Goal: Task Accomplishment & Management: Manage account settings

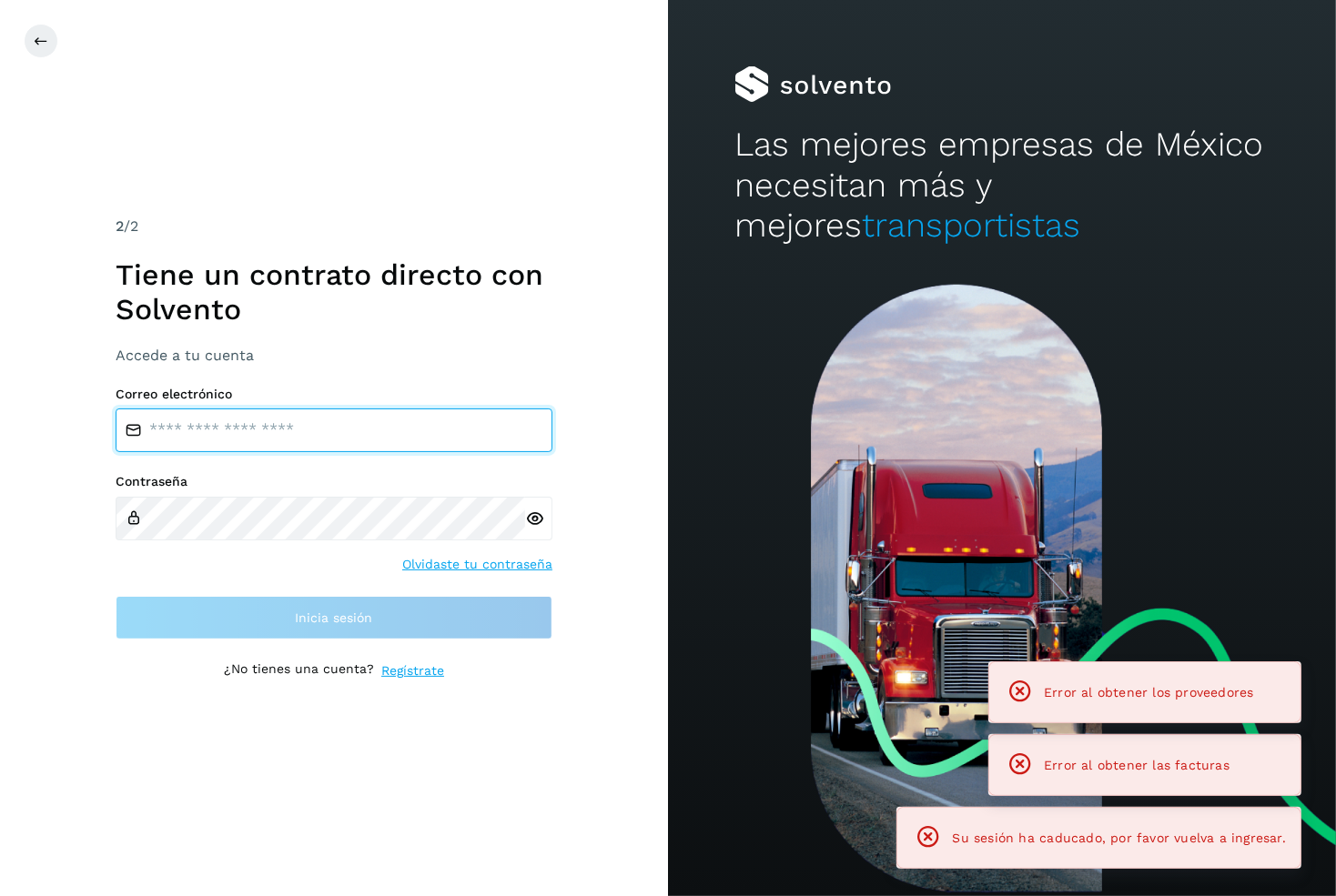
type input "**********"
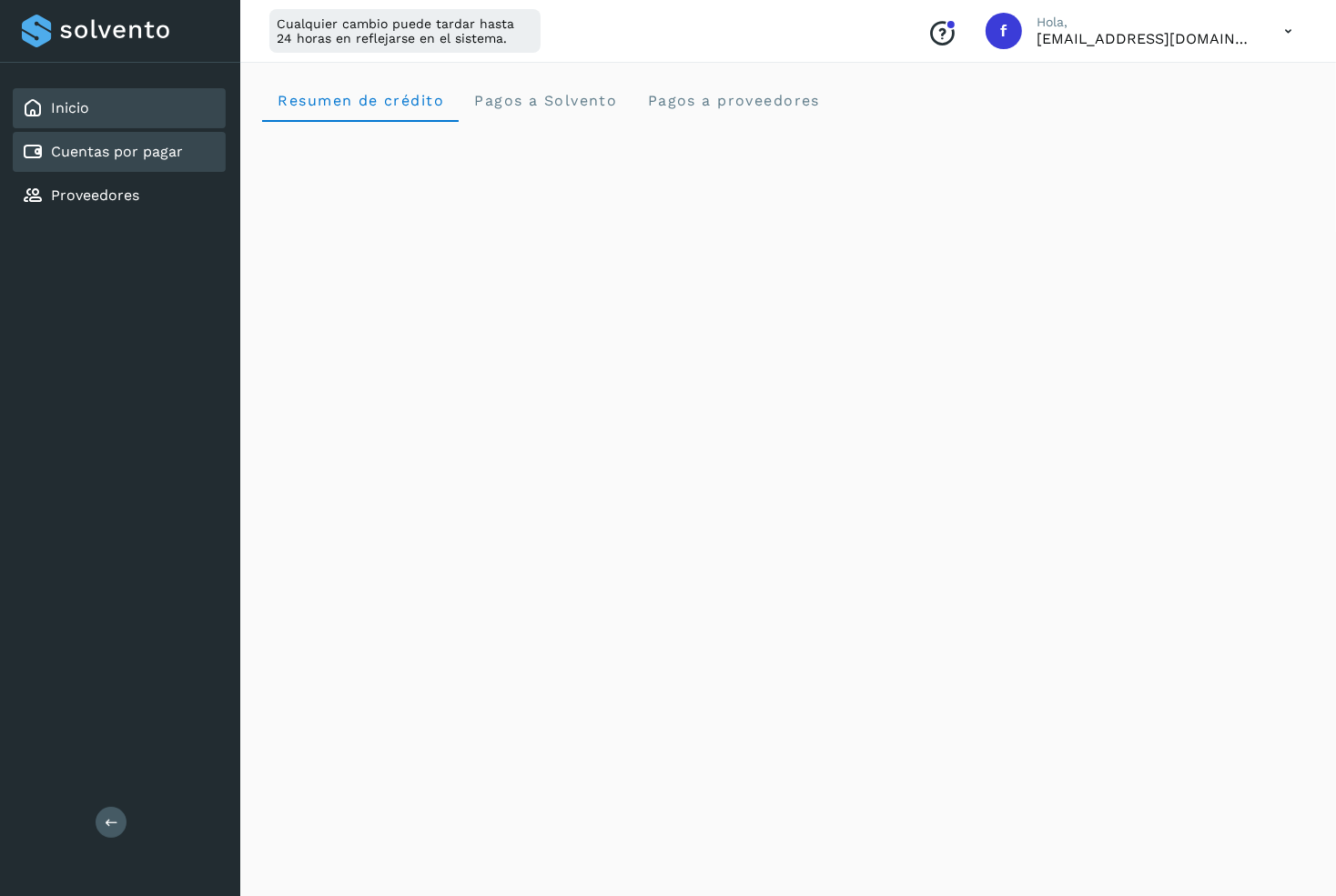
click at [161, 163] on div "Cuentas por pagar" at bounding box center [119, 152] width 213 height 40
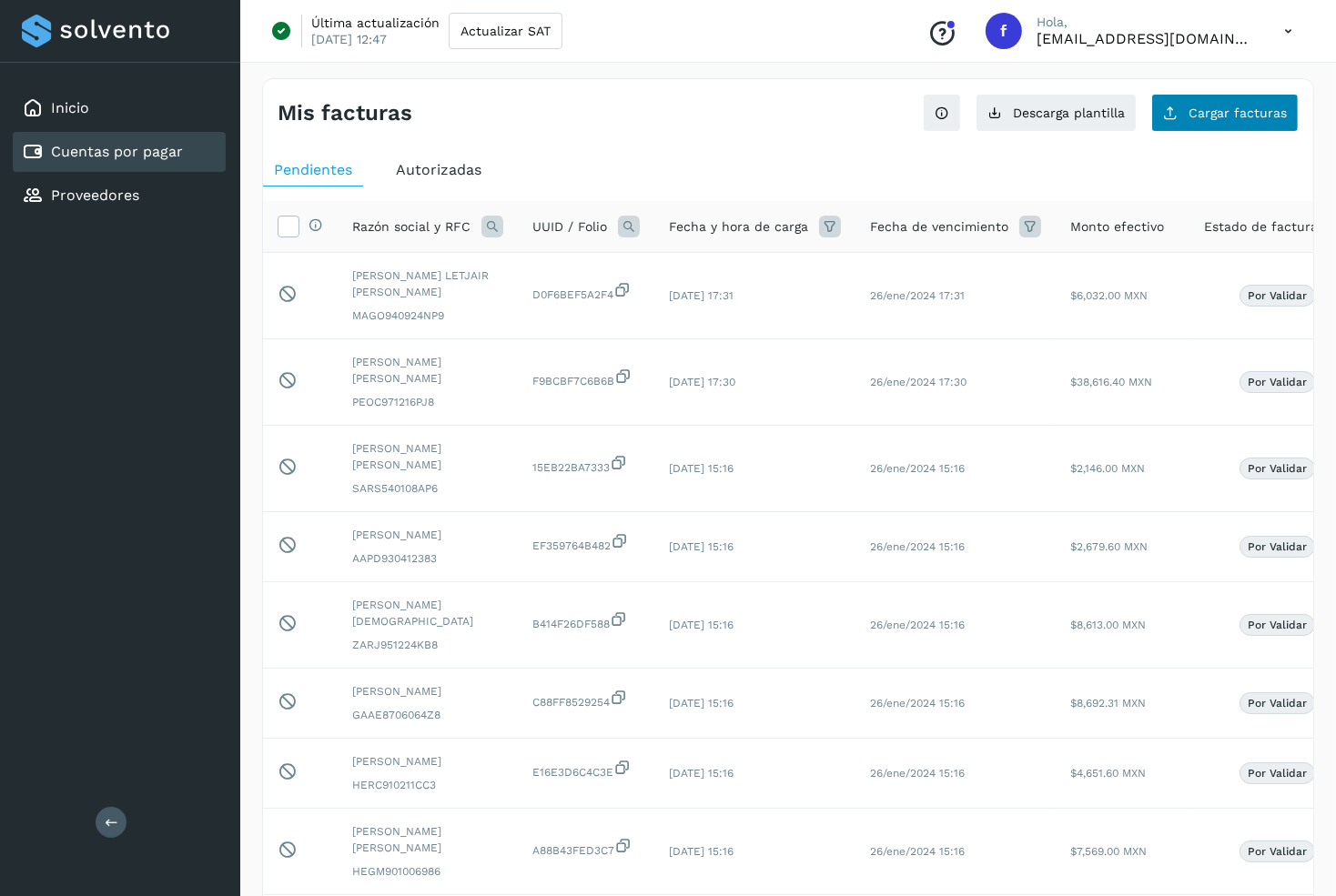
click at [1187, 125] on button "Cargar facturas" at bounding box center [1224, 112] width 147 height 38
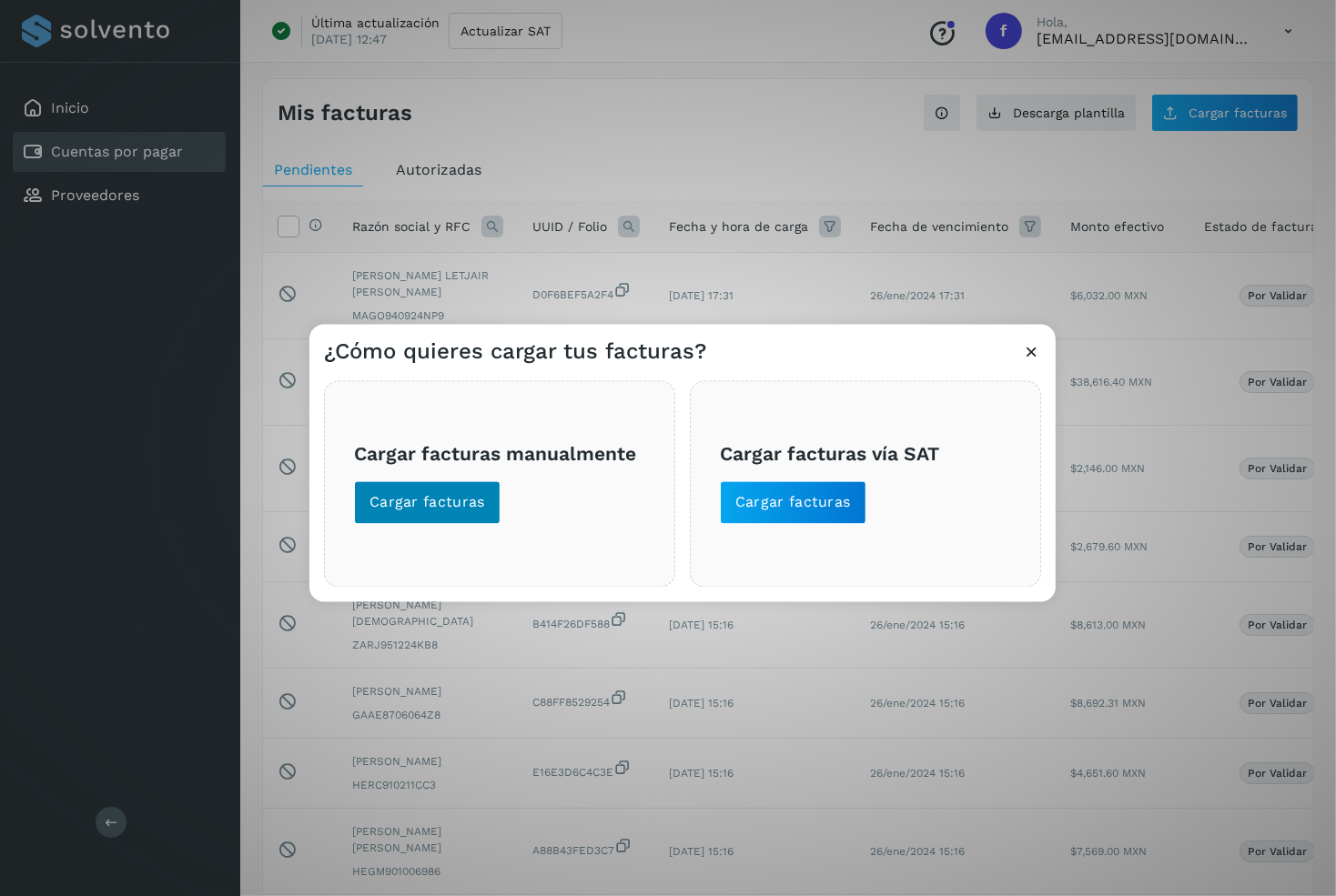
click at [447, 518] on button "Cargar facturas" at bounding box center [427, 502] width 146 height 43
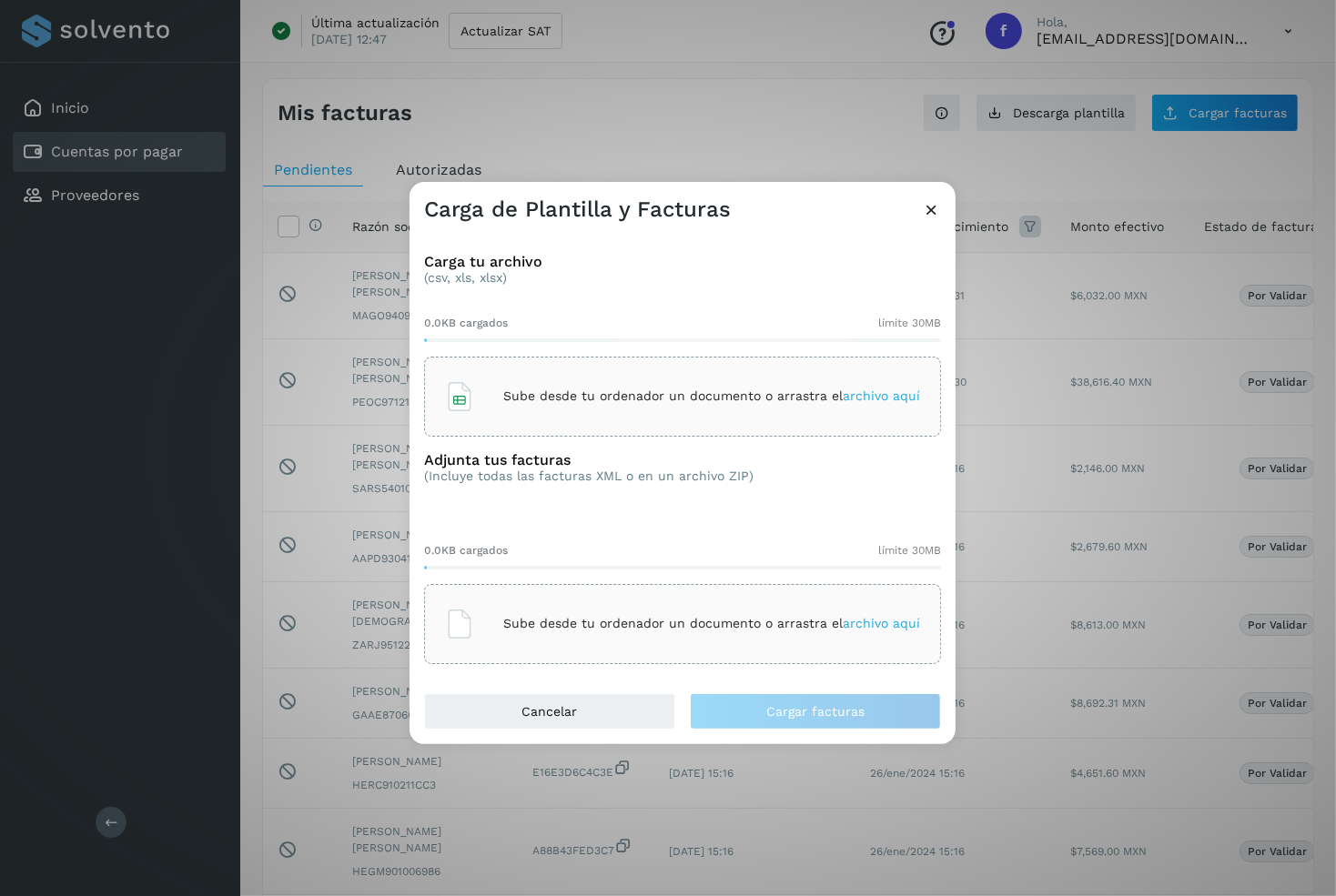
click at [532, 407] on div "Sube desde tu ordenador un documento o arrastra el archivo aquí" at bounding box center [682, 396] width 475 height 49
click at [549, 601] on div "Sube desde tu ordenador un documento o arrastra el archivo aquí" at bounding box center [682, 624] width 475 height 49
click at [927, 217] on icon at bounding box center [931, 209] width 19 height 19
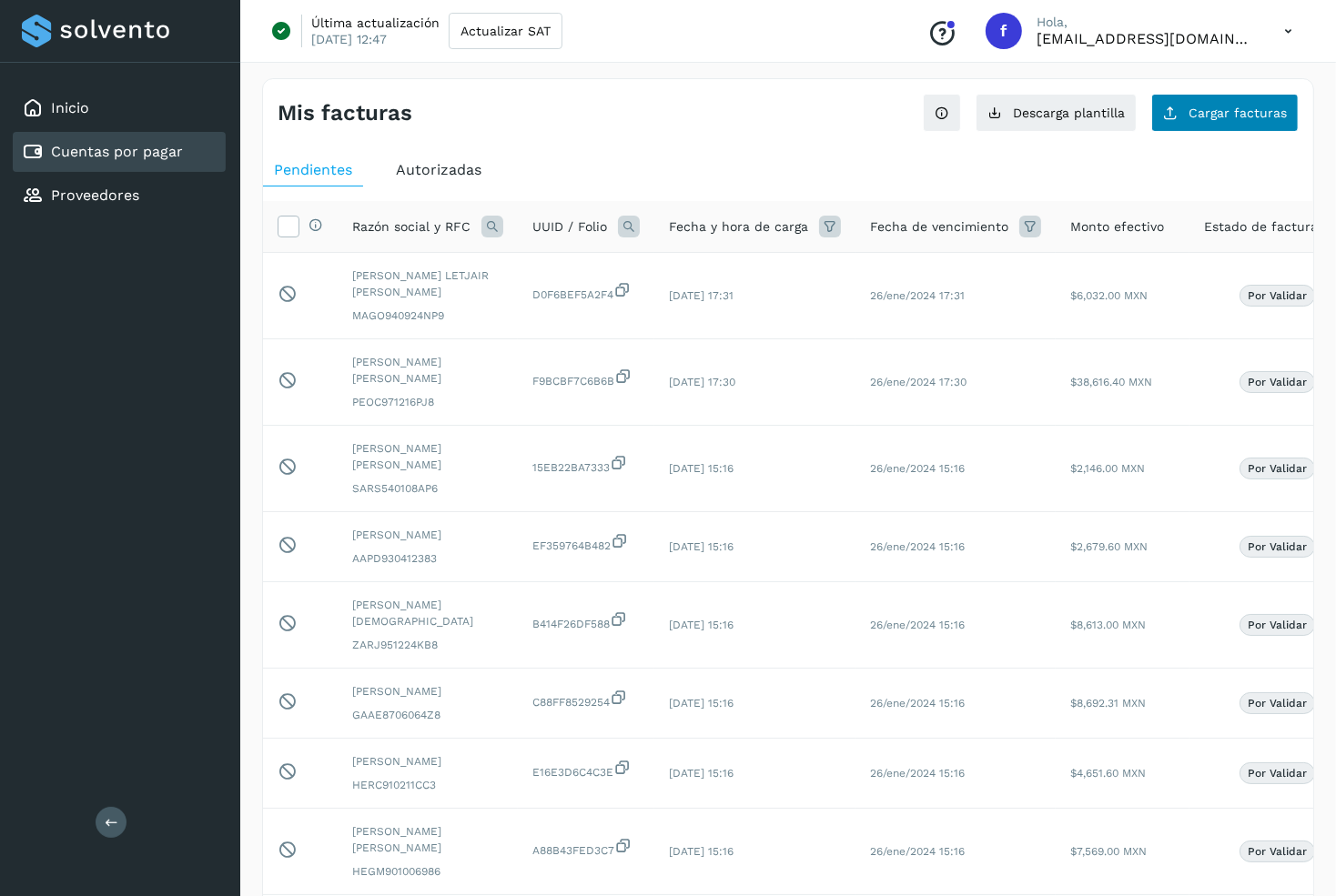
click at [1200, 117] on span "Cargar facturas" at bounding box center [1237, 113] width 98 height 13
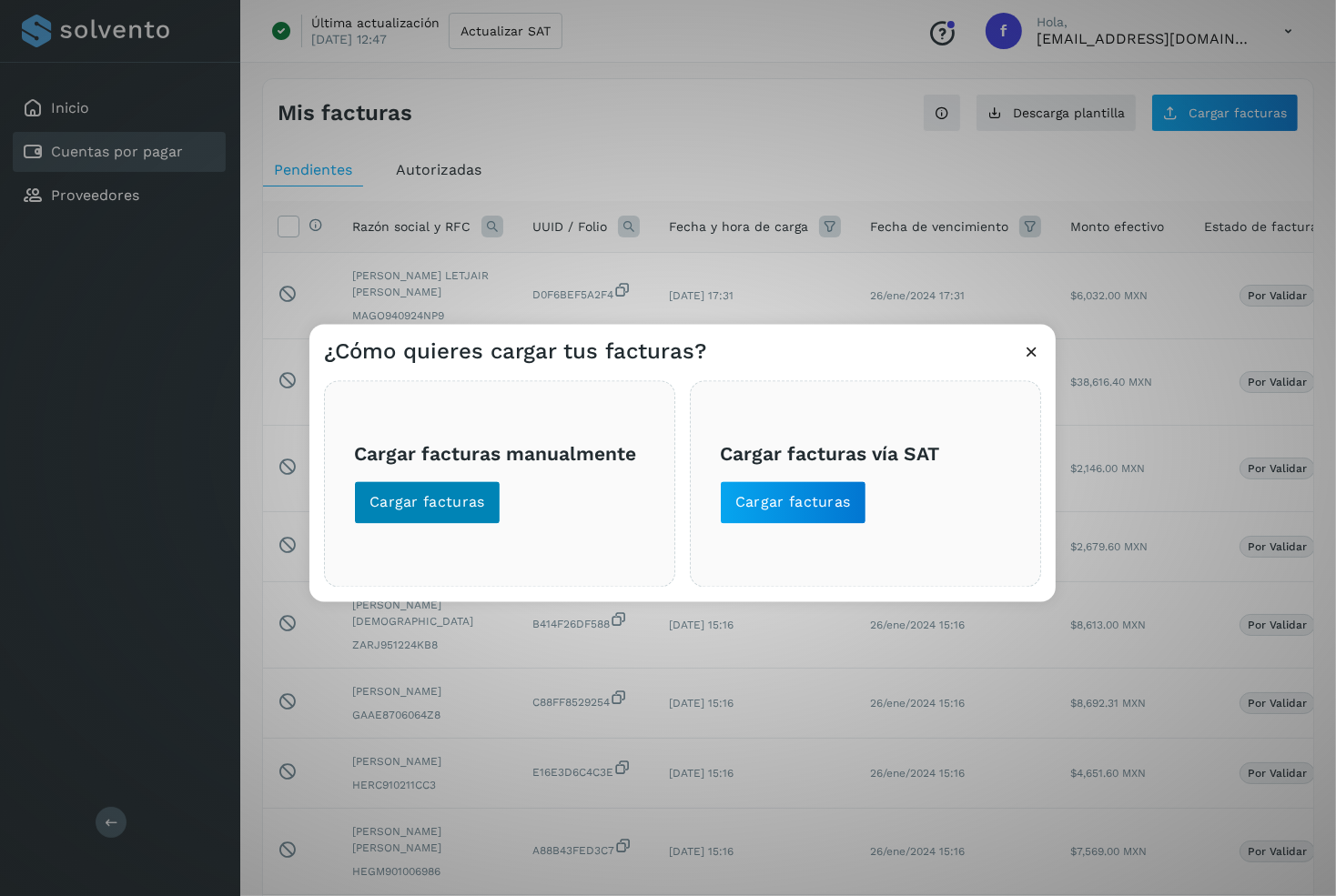
click at [437, 493] on span "Cargar facturas" at bounding box center [427, 502] width 116 height 20
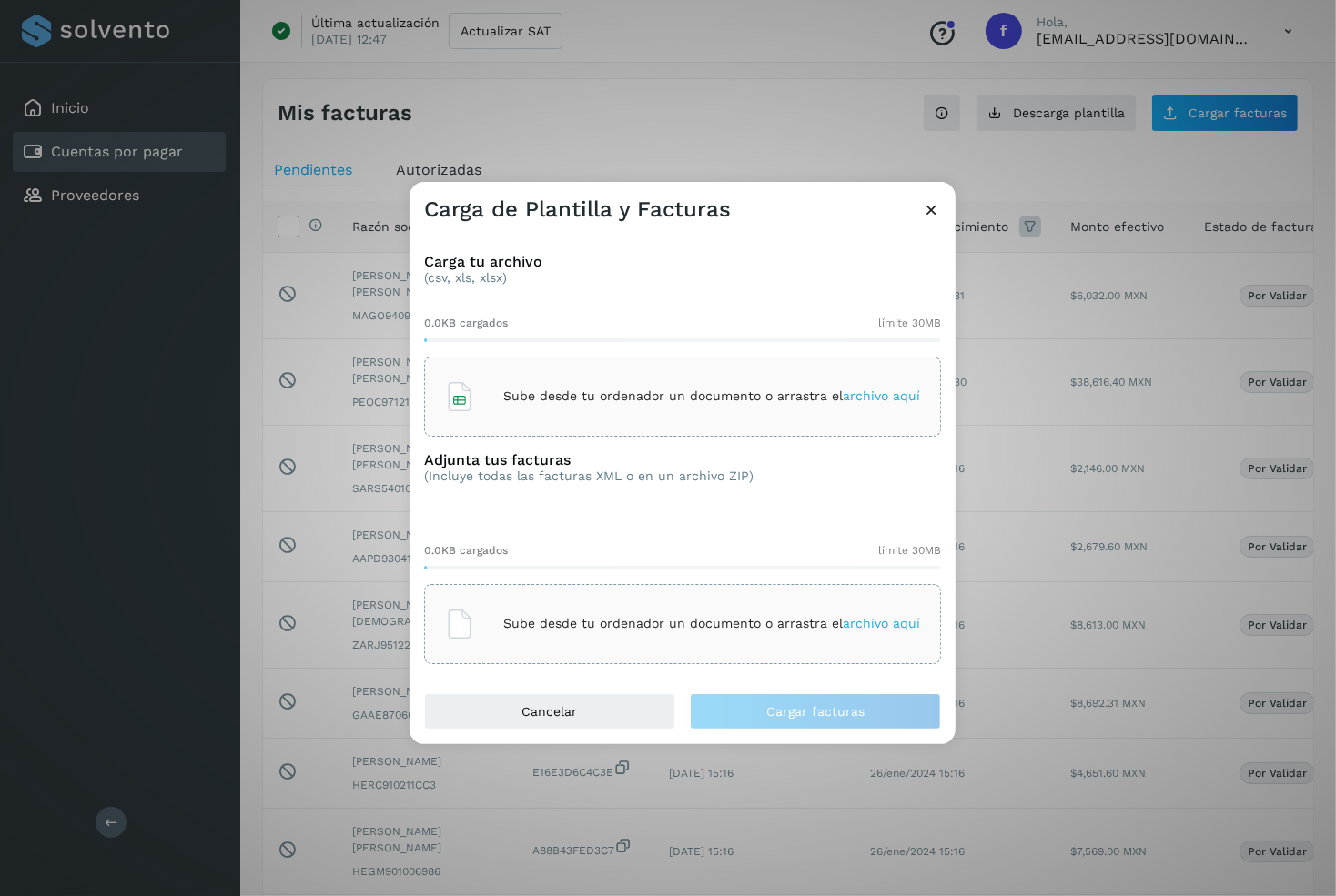
click at [583, 381] on div "Sube desde tu ordenador un documento o arrastra el archivo aquí" at bounding box center [682, 396] width 475 height 49
click at [716, 603] on div "Sube desde tu ordenador un documento o arrastra el archivo aquí" at bounding box center [682, 624] width 475 height 49
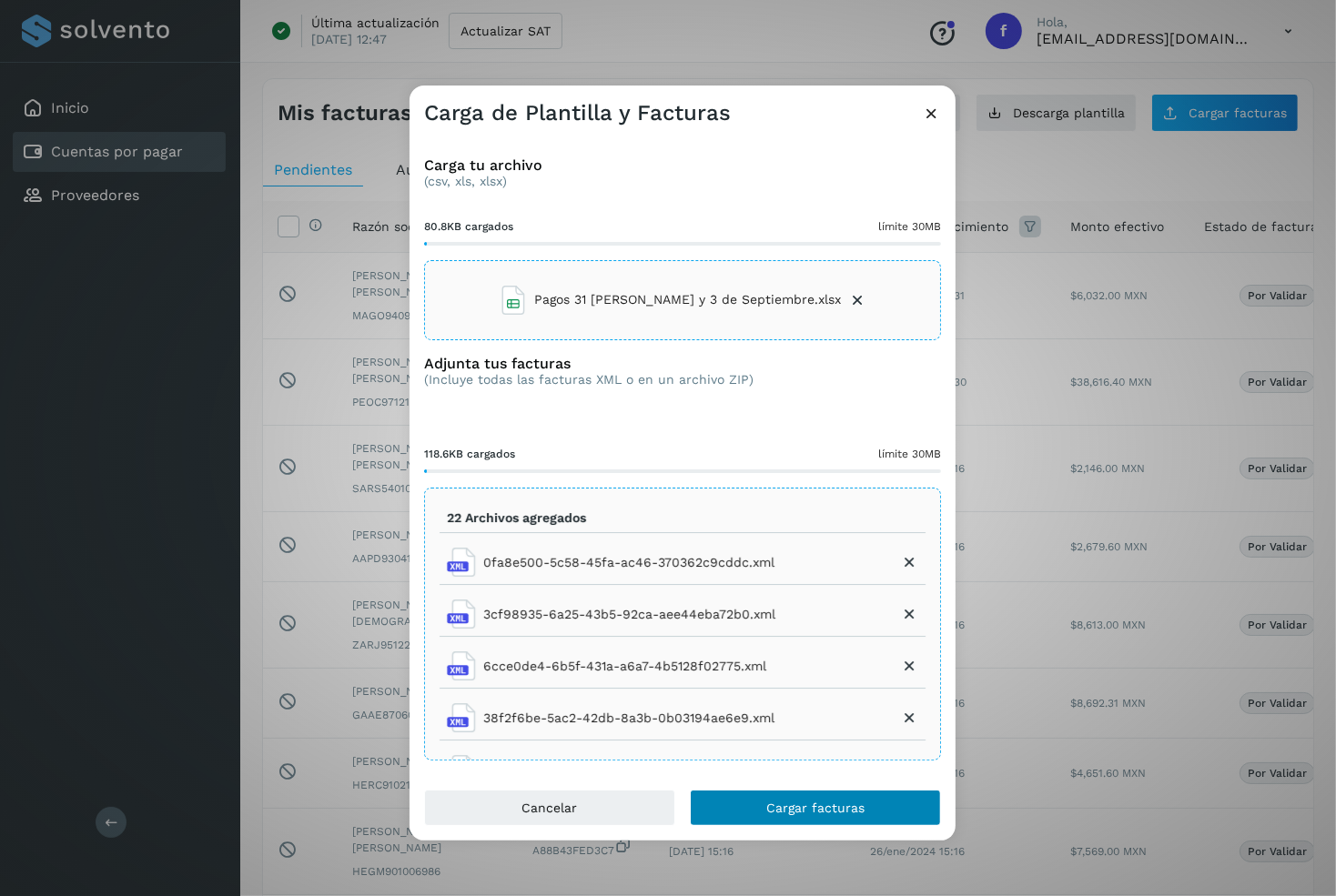
click at [768, 796] on button "Cargar facturas" at bounding box center [815, 807] width 251 height 36
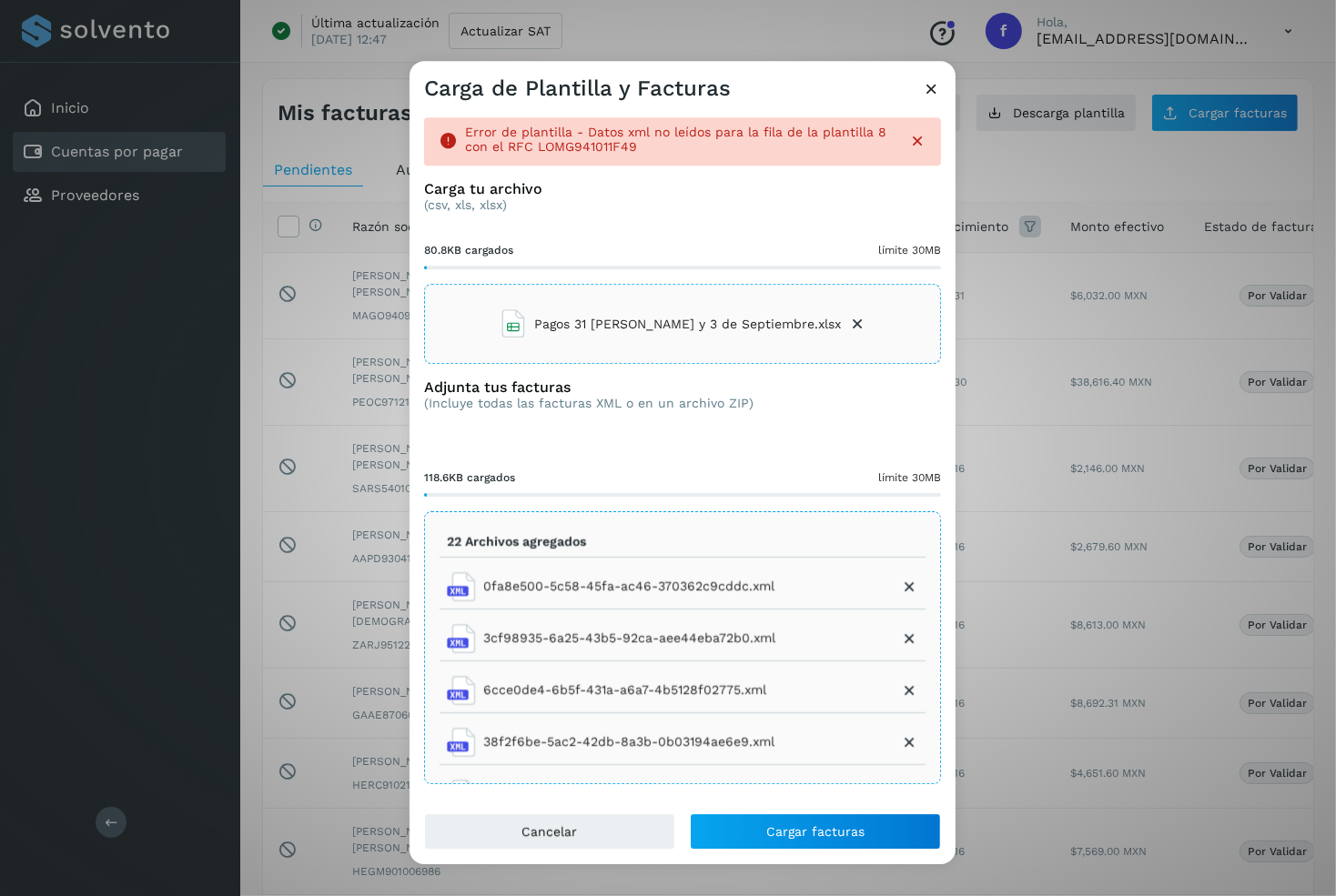
click at [939, 92] on icon at bounding box center [931, 89] width 19 height 19
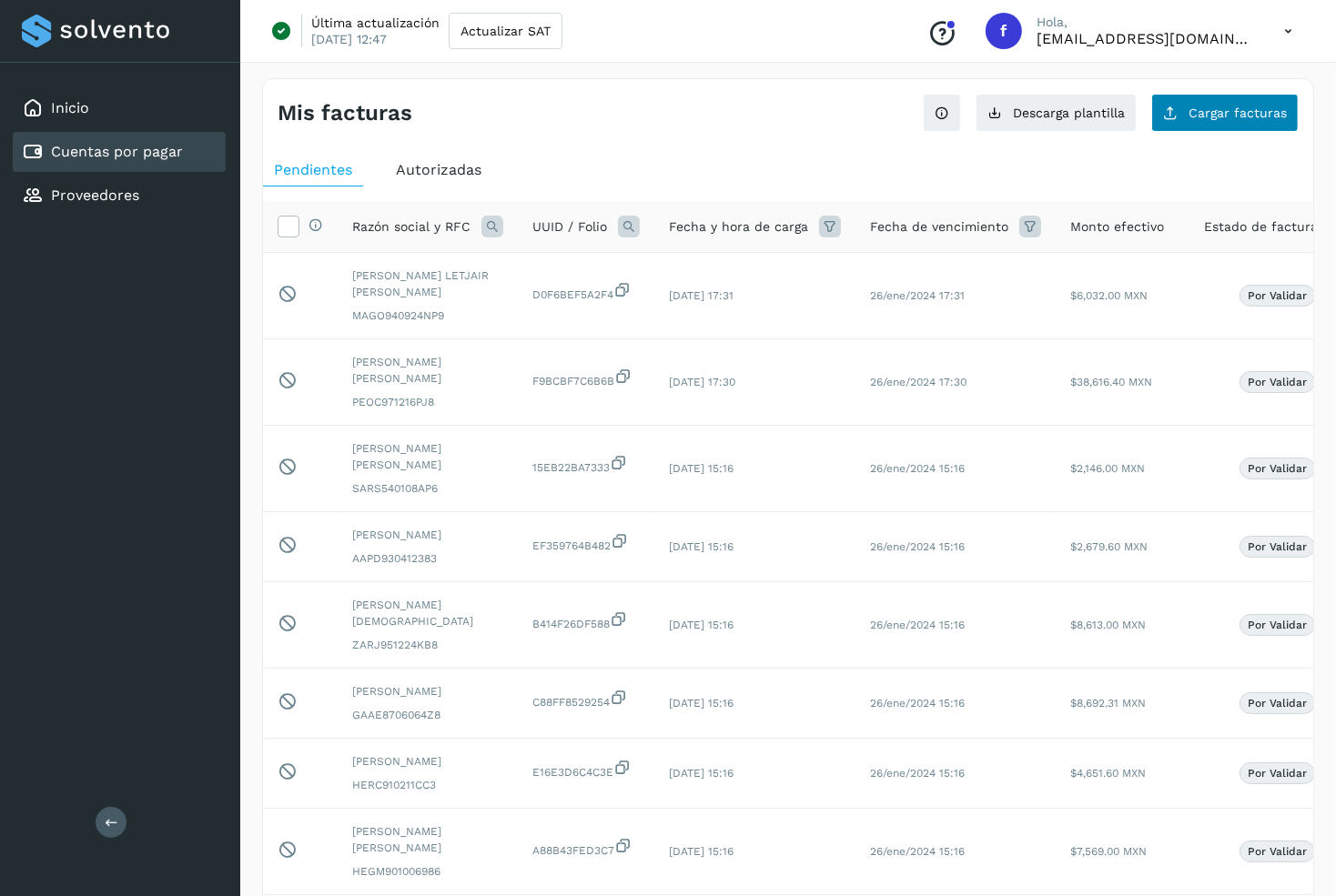
click at [1216, 122] on button "Cargar facturas" at bounding box center [1224, 112] width 147 height 38
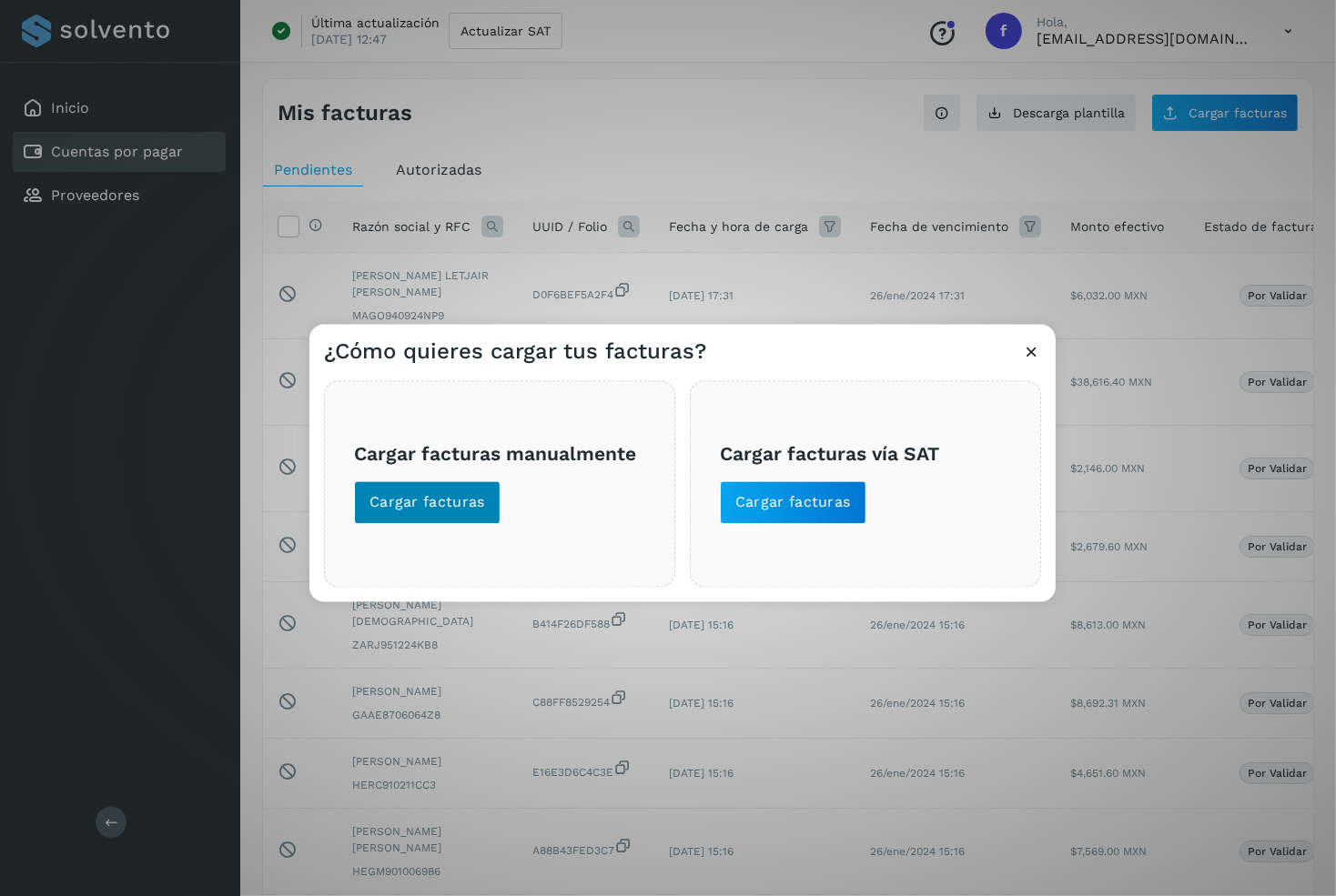
click at [462, 512] on span "Cargar facturas" at bounding box center [427, 502] width 116 height 20
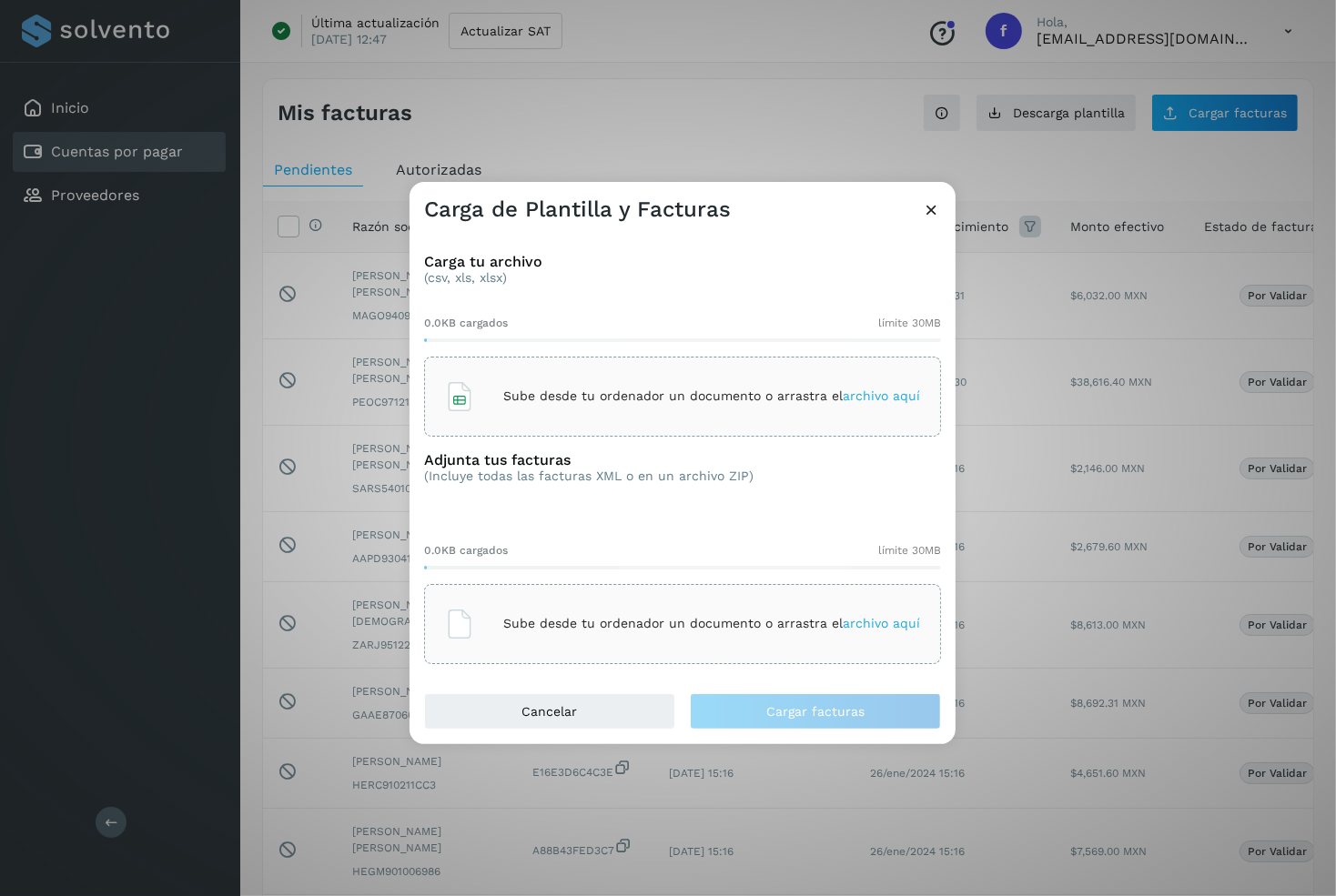
click at [568, 380] on div "Sube desde tu ordenador un documento o arrastra el archivo aquí" at bounding box center [682, 396] width 475 height 49
click at [605, 596] on div "Sube desde tu ordenador un documento o arrastra el archivo aquí" at bounding box center [682, 624] width 517 height 80
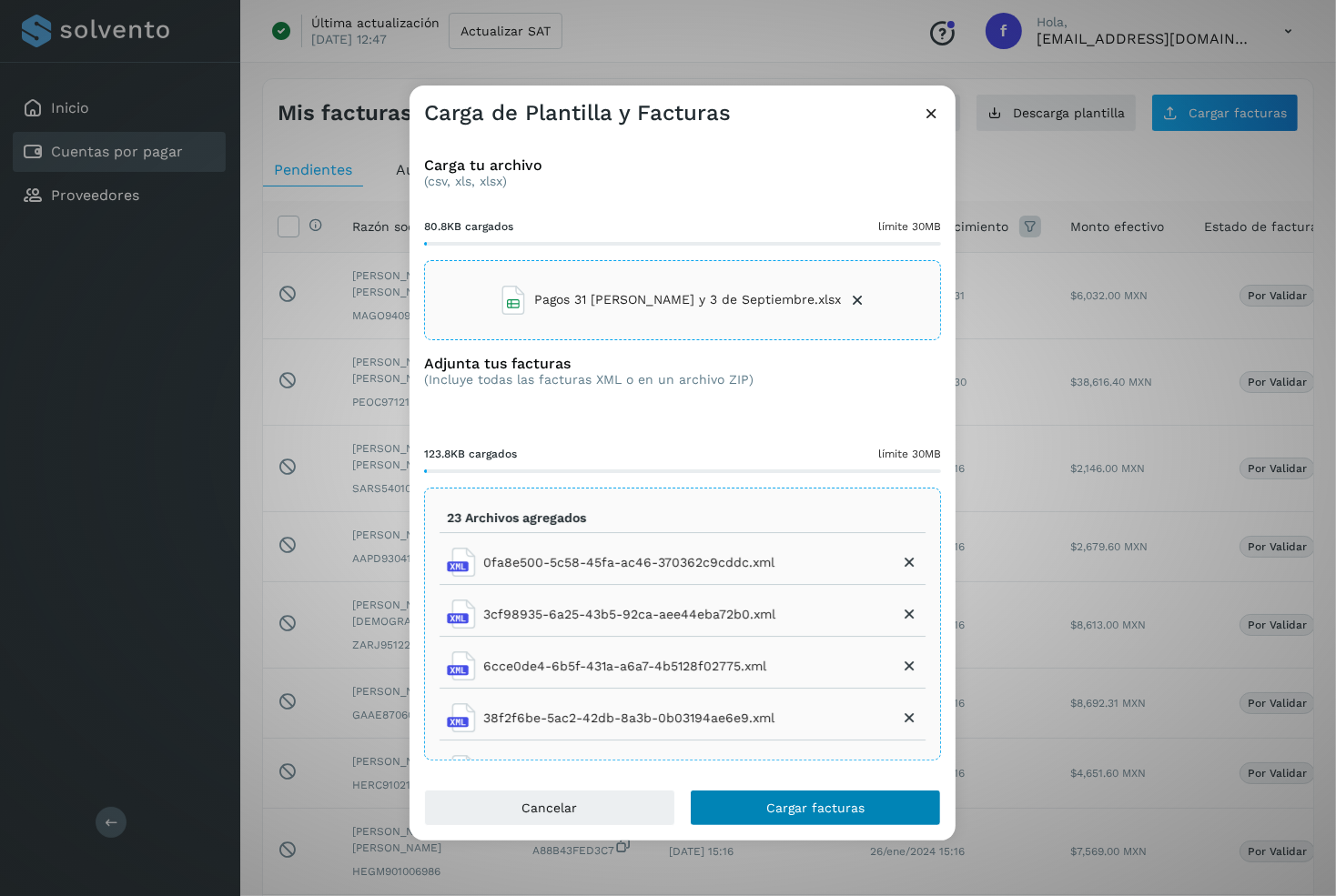
click at [786, 816] on button "Cargar facturas" at bounding box center [815, 807] width 251 height 36
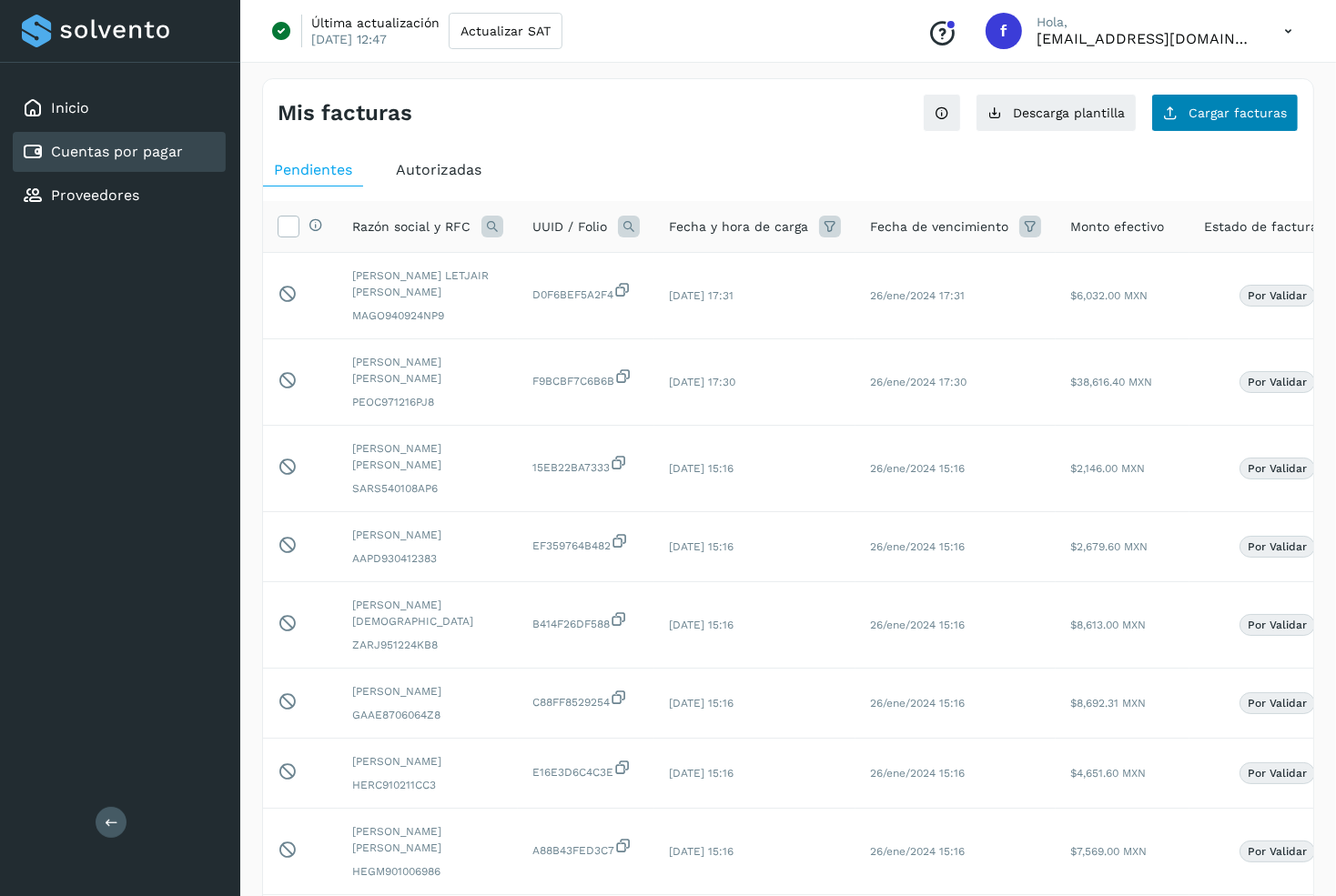
click at [1234, 118] on button "Cargar facturas" at bounding box center [1224, 112] width 147 height 38
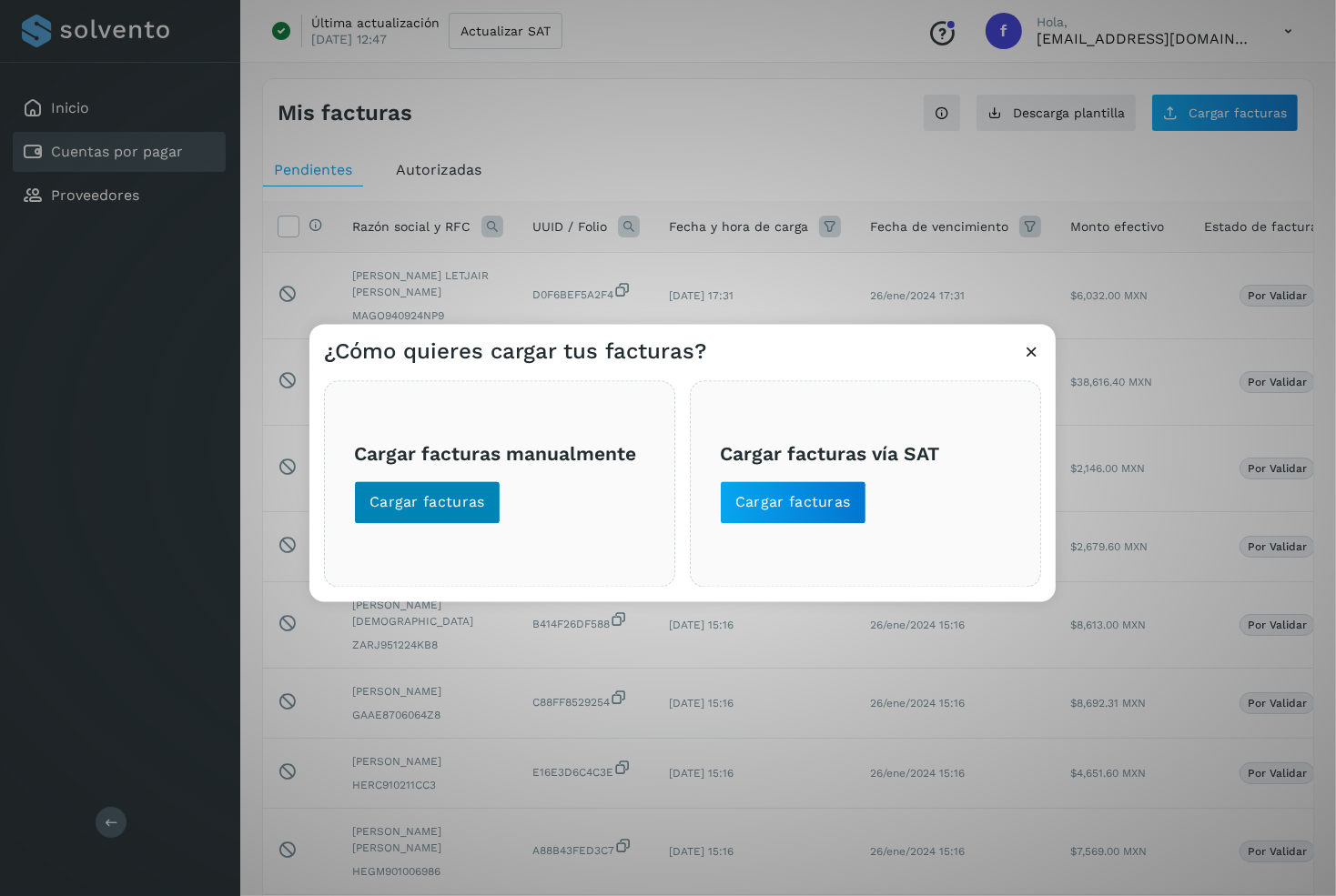
click at [460, 493] on span "Cargar facturas" at bounding box center [427, 502] width 116 height 20
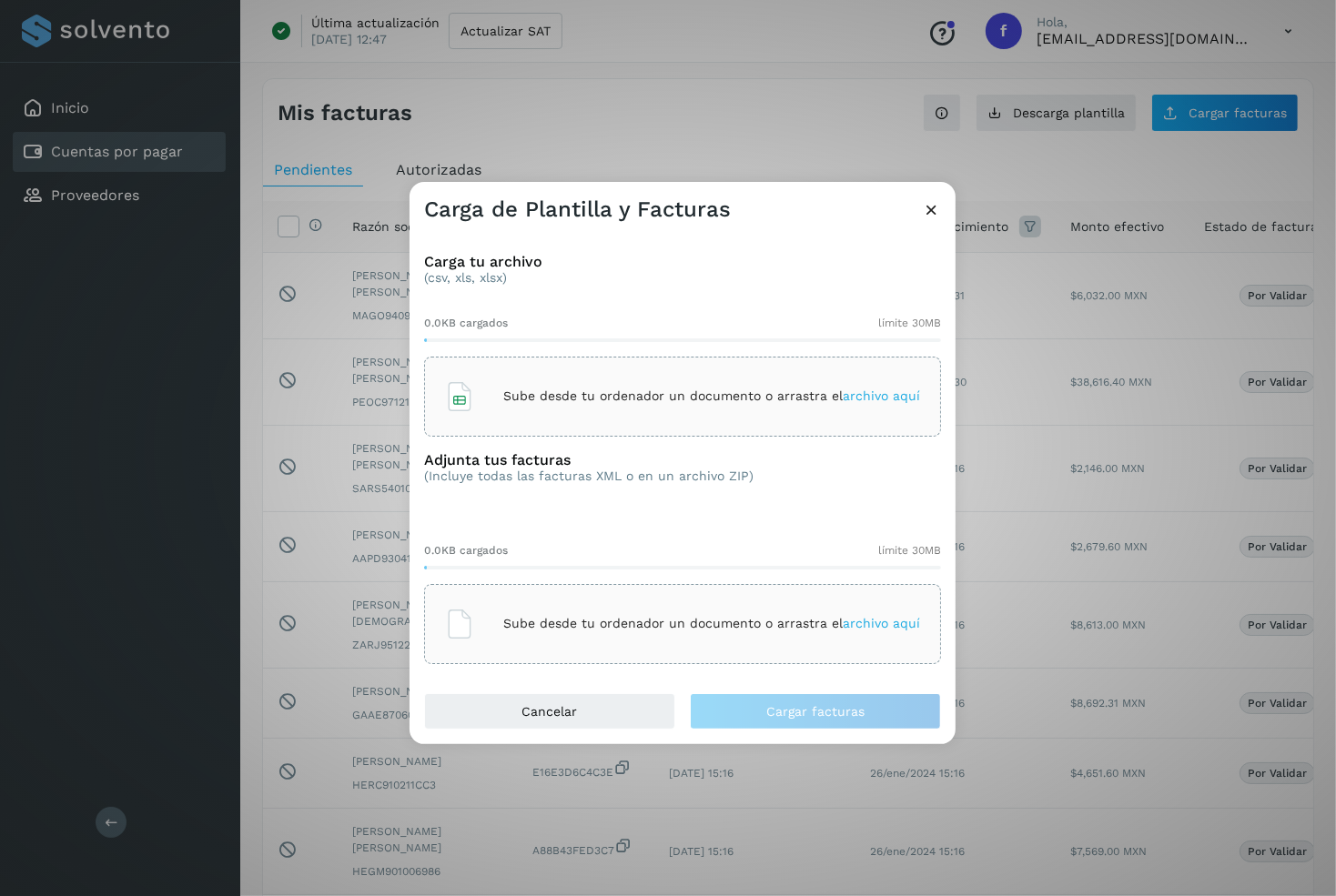
click at [510, 384] on div "Sube desde tu ordenador un documento o arrastra el archivo aquí" at bounding box center [682, 396] width 475 height 49
click at [614, 616] on p "Sube desde tu ordenador un documento o arrastra el archivo aquí" at bounding box center [711, 623] width 417 height 16
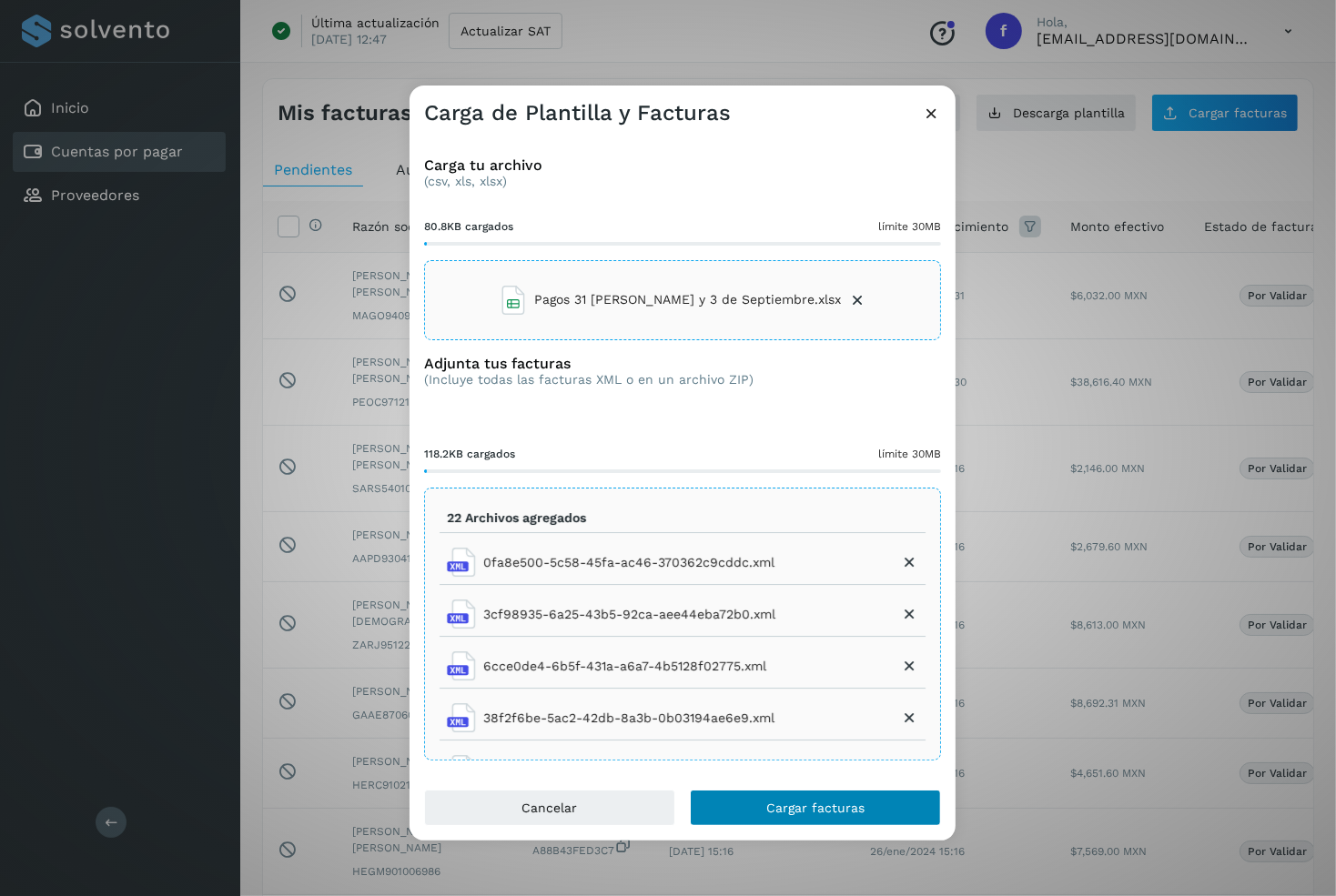
click at [815, 802] on span "Cargar facturas" at bounding box center [815, 808] width 98 height 13
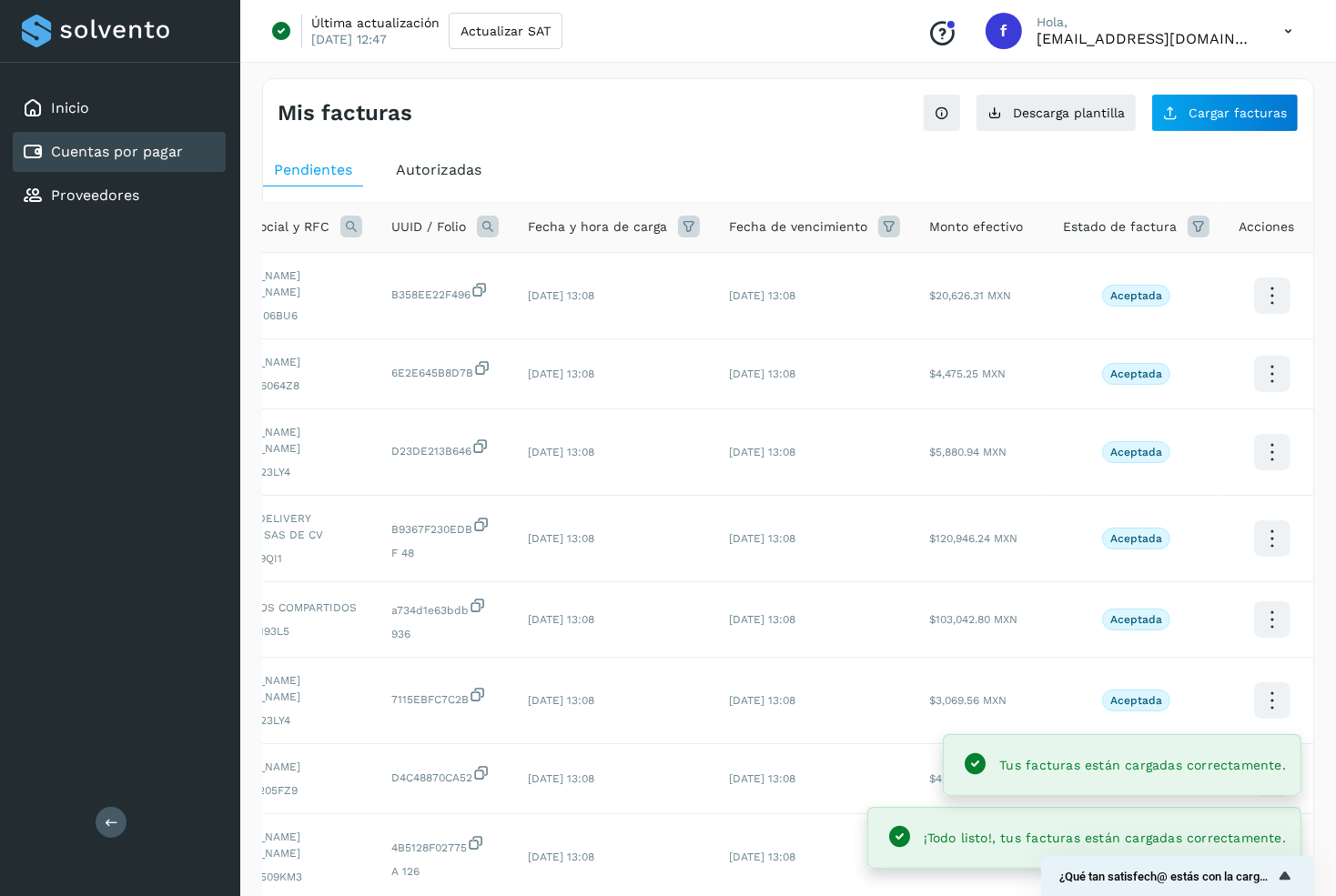
scroll to position [0, 139]
click at [1196, 227] on icon at bounding box center [1201, 227] width 22 height 22
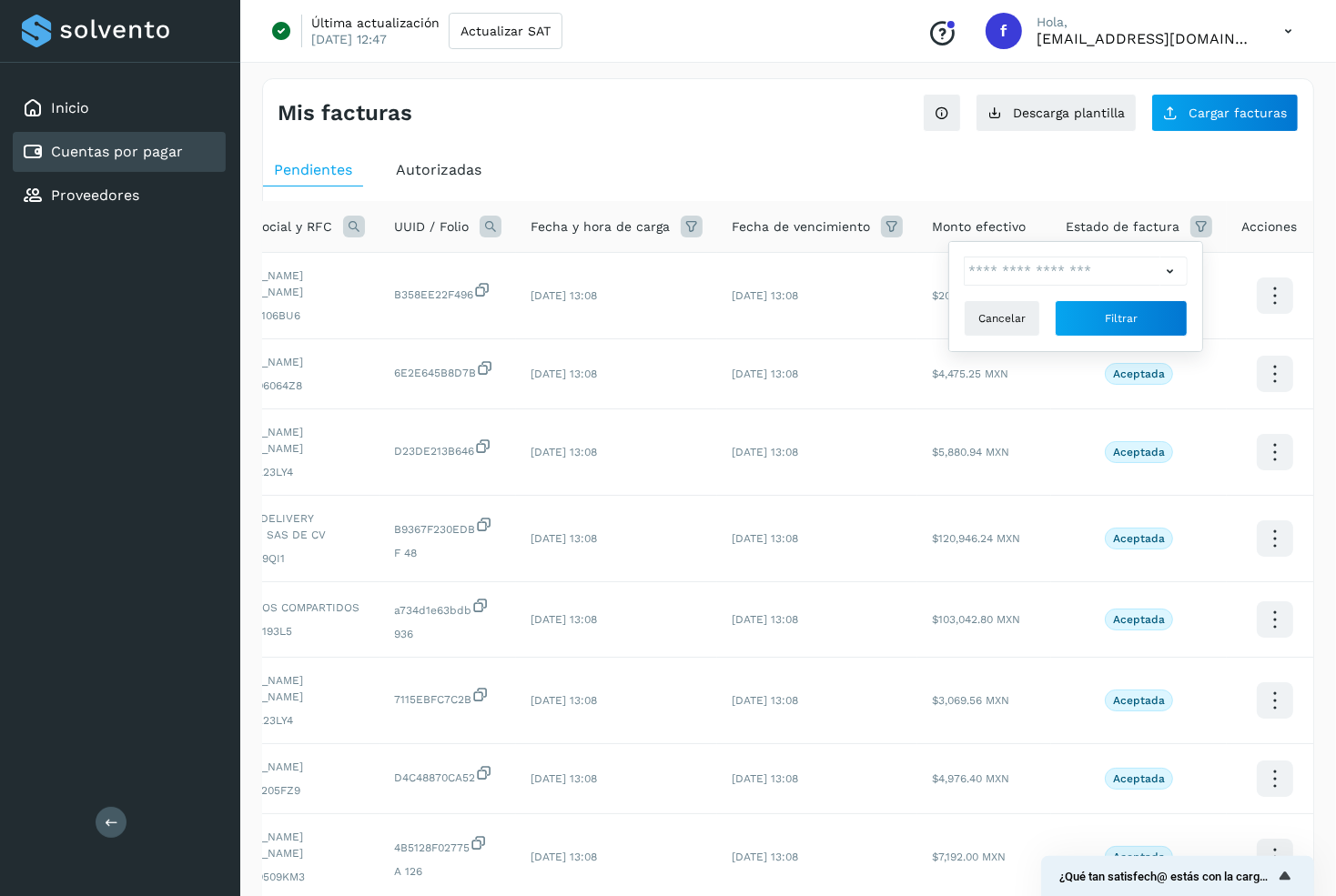
click at [1087, 257] on div "Cancelar Filtrar" at bounding box center [1075, 297] width 224 height 80
click at [1087, 257] on input "text" at bounding box center [1061, 271] width 197 height 29
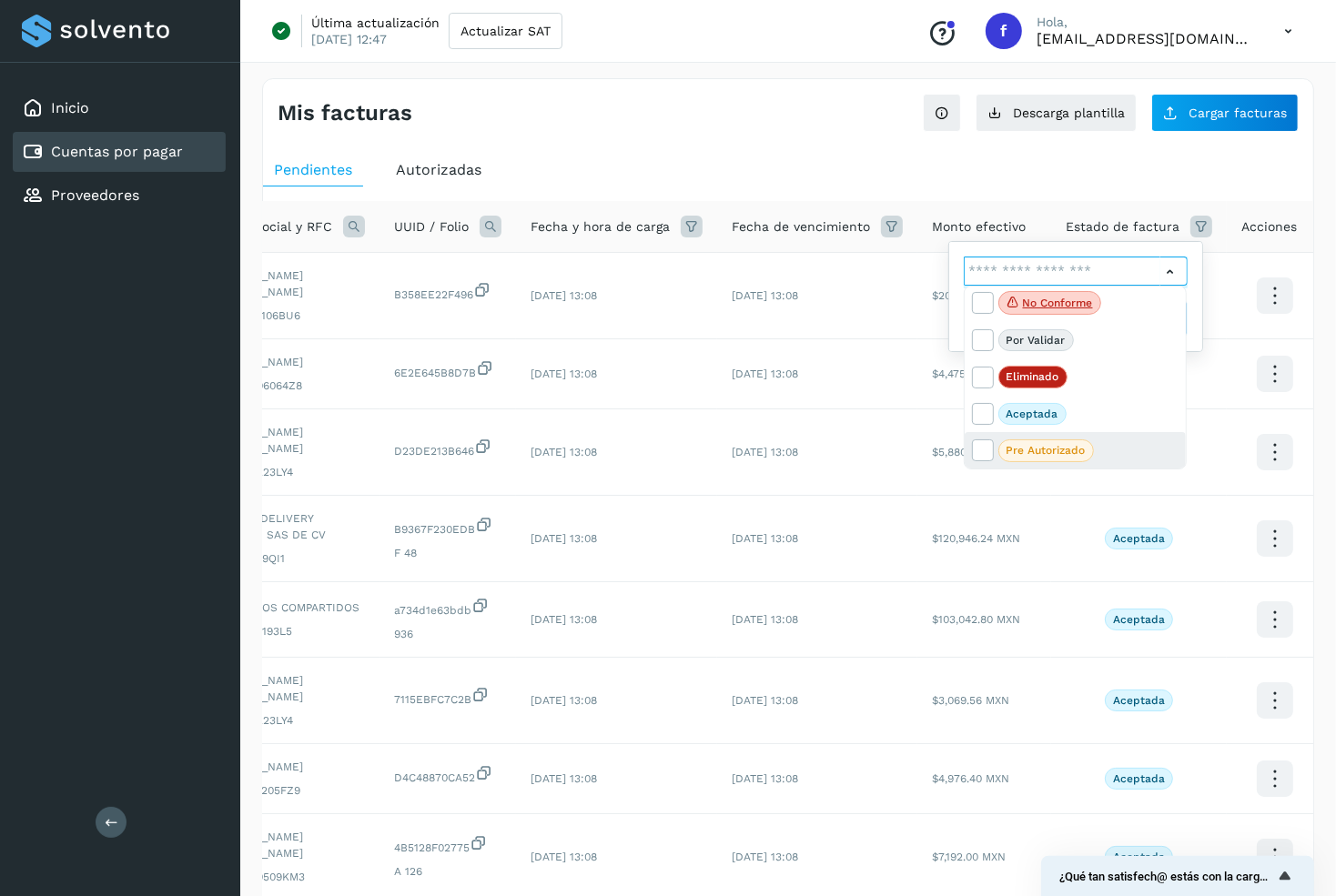
scroll to position [39, 0]
click at [1010, 450] on p "Pre Autorizado" at bounding box center [1046, 450] width 80 height 13
click at [980, 448] on icon at bounding box center [982, 449] width 18 height 18
type input "**********"
click at [1100, 248] on div at bounding box center [668, 448] width 1336 height 896
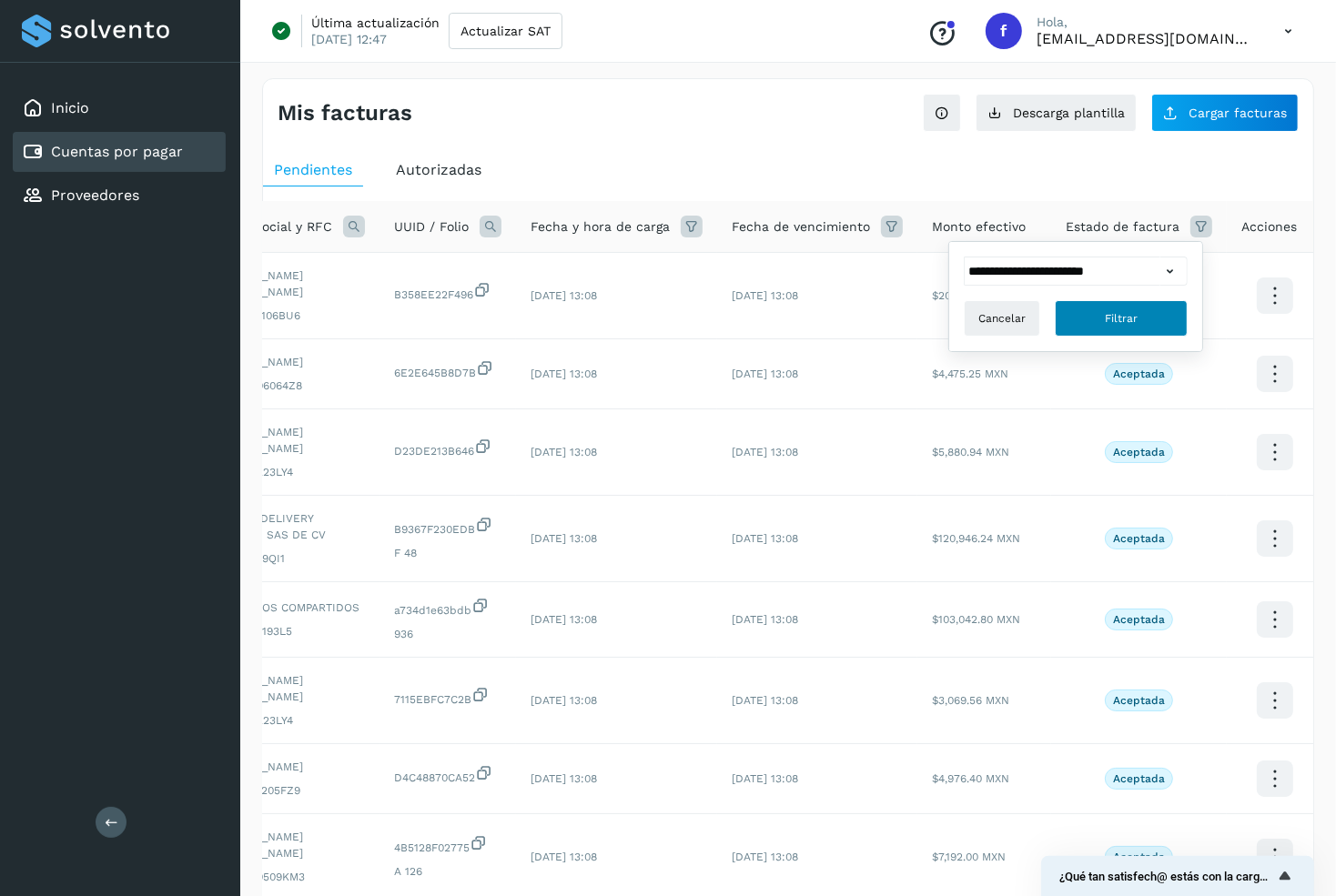
click at [1101, 301] on button "Filtrar" at bounding box center [1122, 318] width 133 height 36
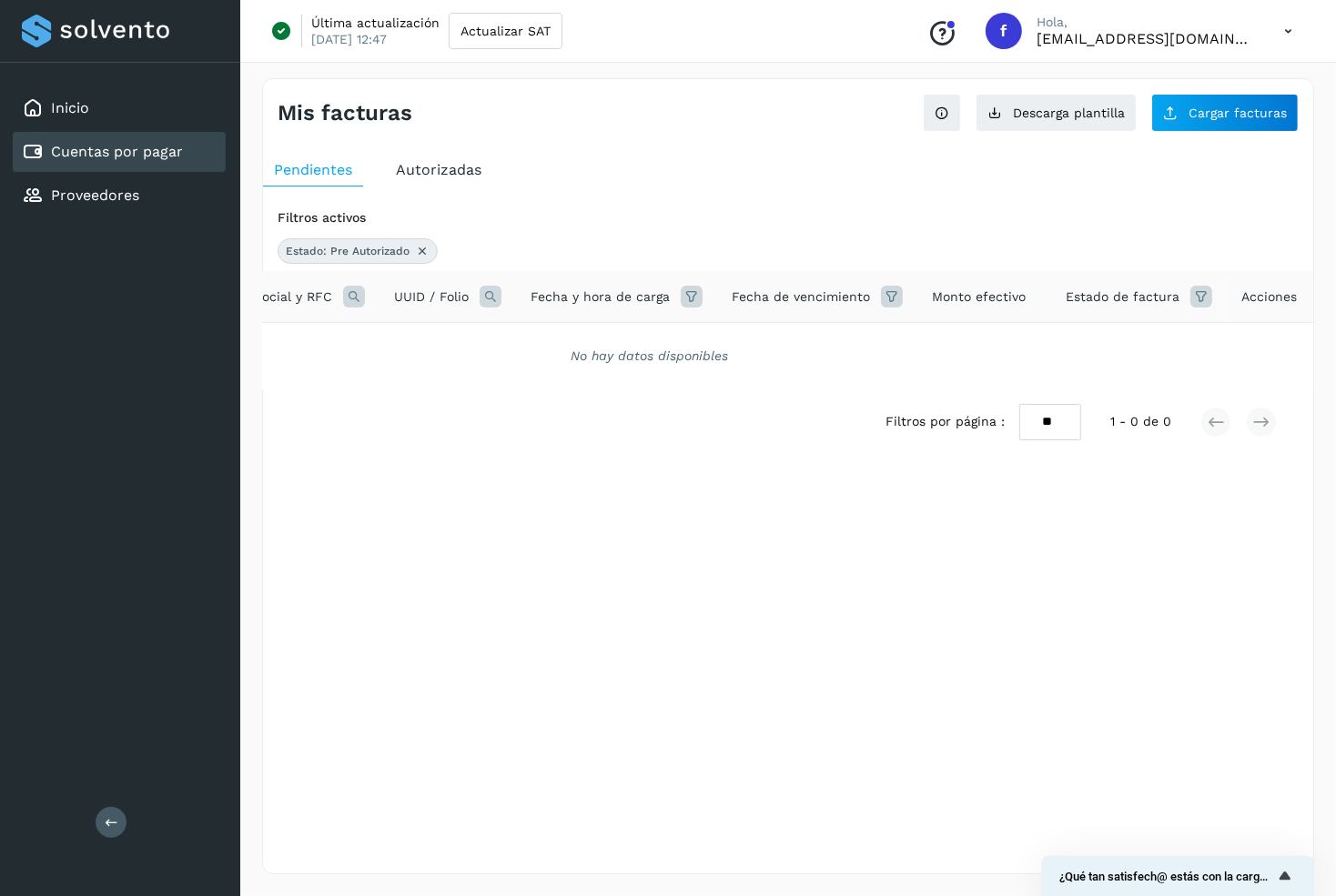
click at [1190, 294] on icon at bounding box center [1201, 297] width 22 height 22
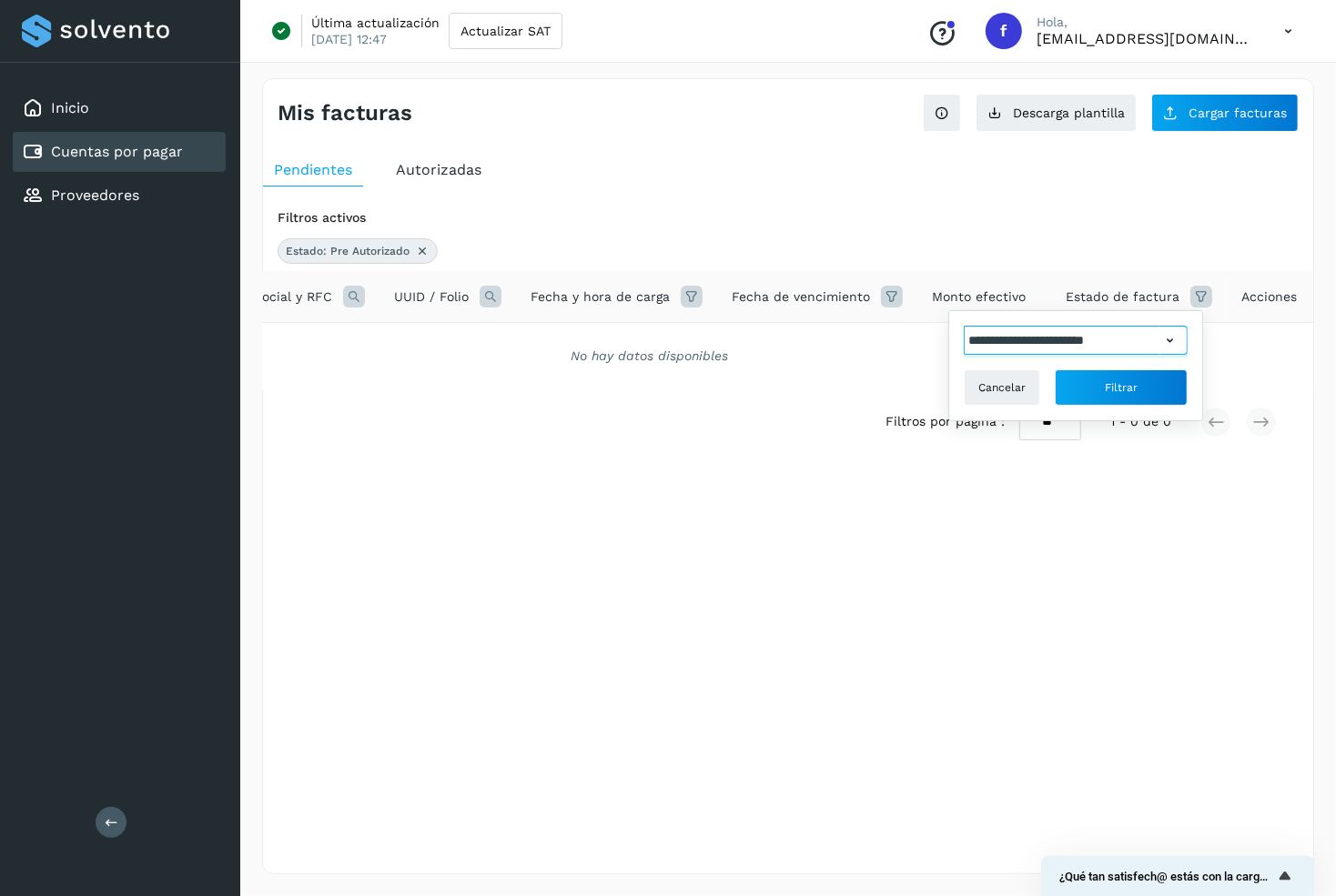
click at [1101, 329] on input "**********" at bounding box center [1061, 339] width 197 height 29
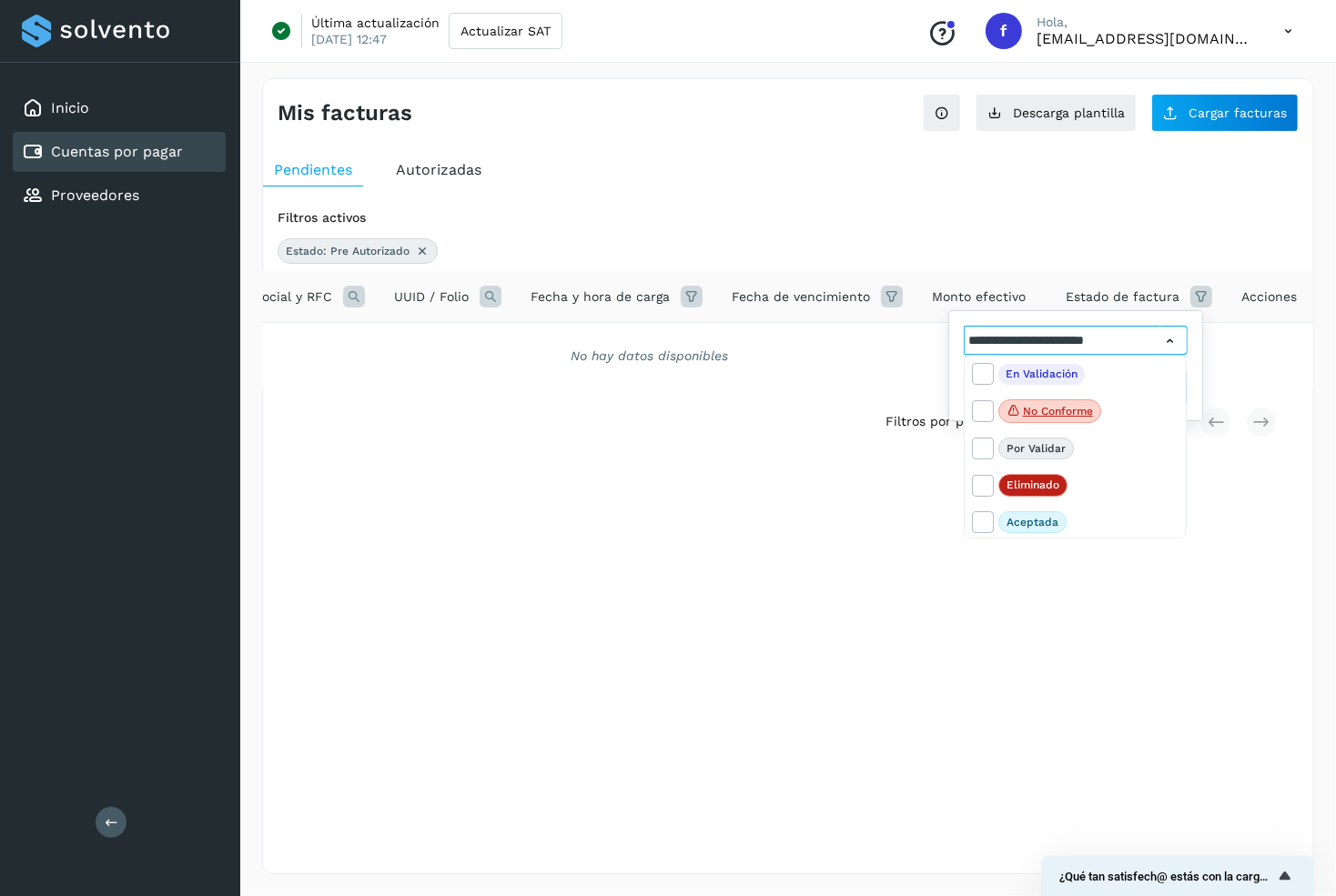
scroll to position [80, 0]
click at [979, 532] on span at bounding box center [985, 525] width 24 height 15
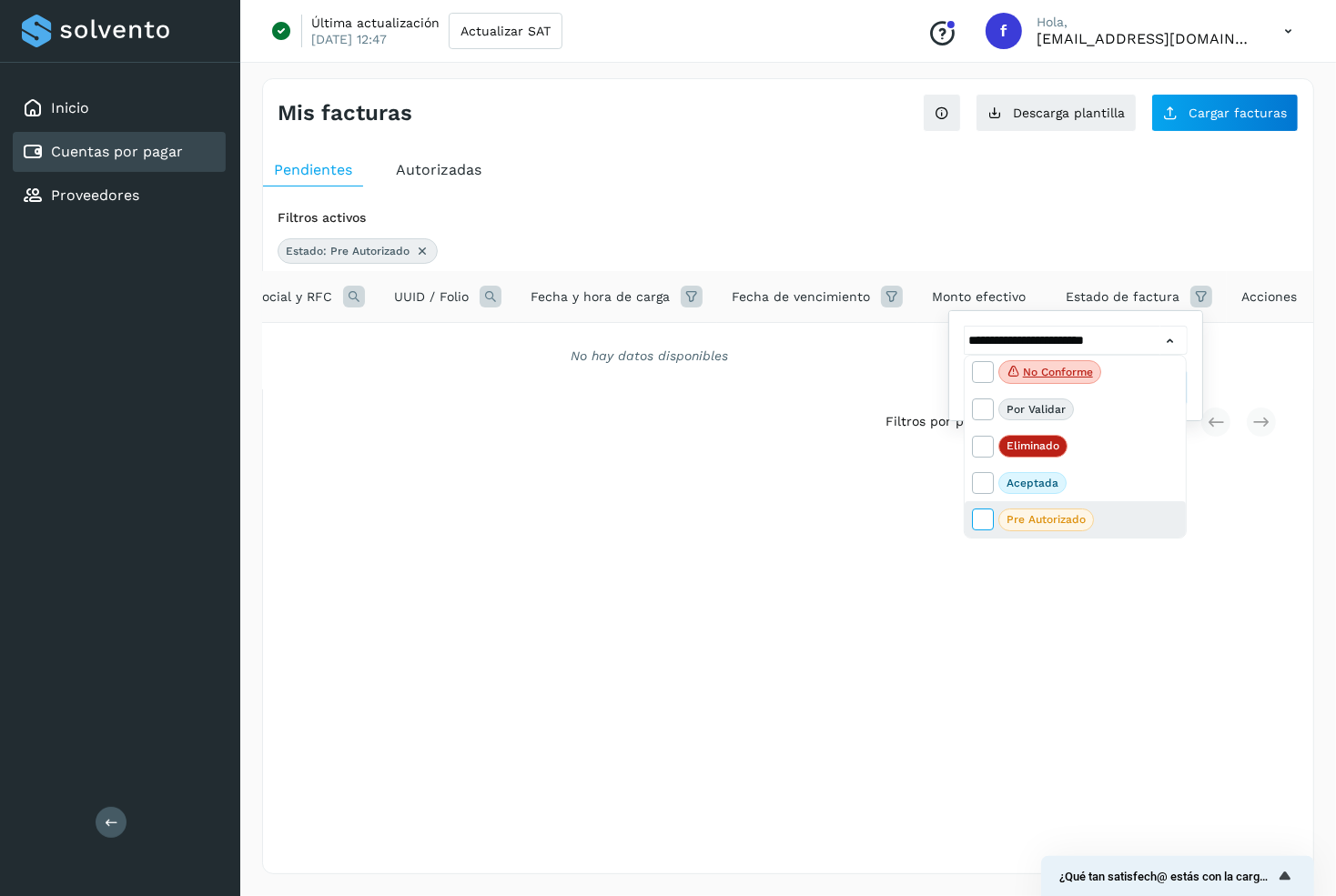
scroll to position [39, 0]
click at [987, 518] on icon at bounding box center [982, 519] width 18 height 18
type input "**********"
click at [1096, 324] on div at bounding box center [668, 448] width 1336 height 896
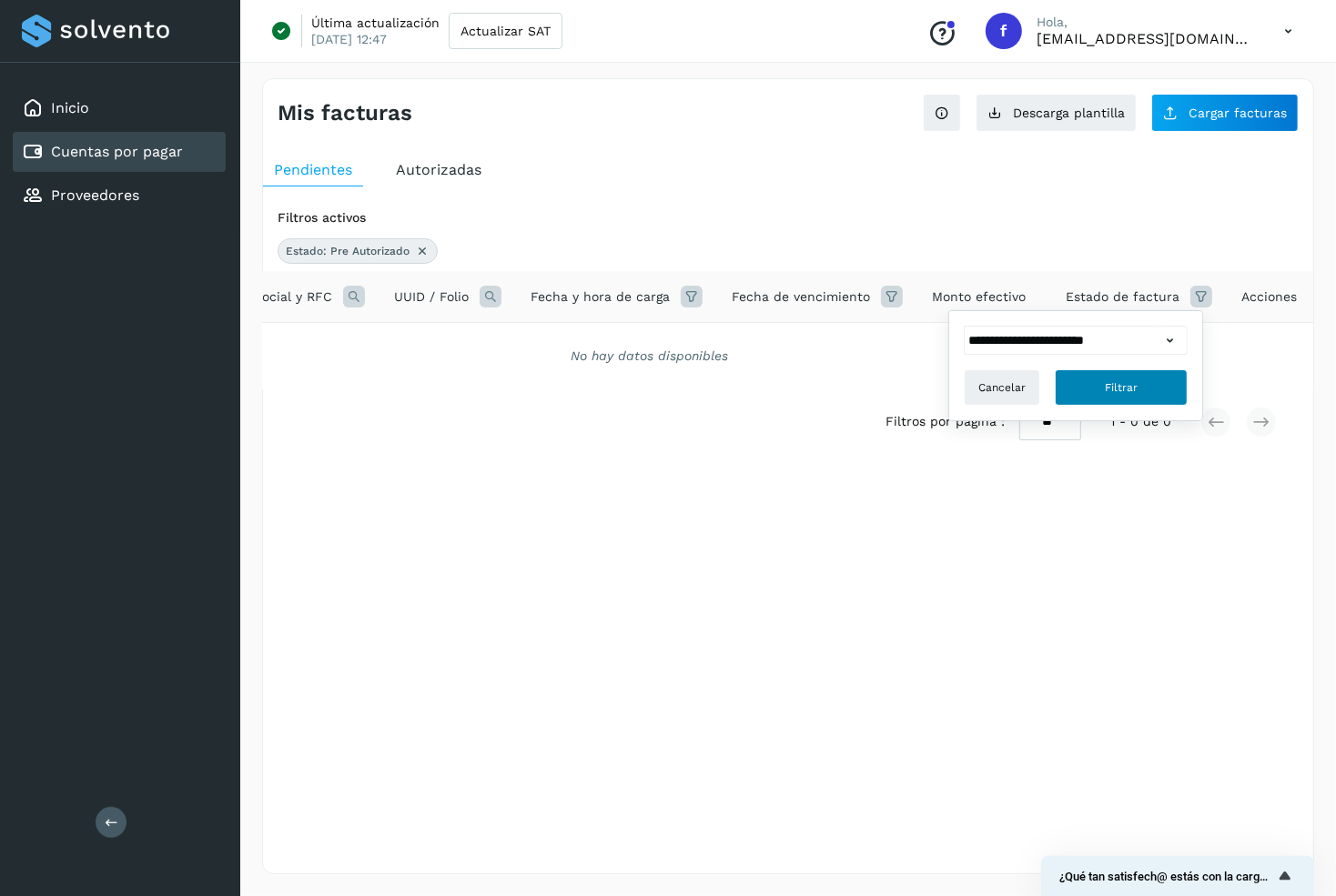
click at [1097, 370] on button "Filtrar" at bounding box center [1122, 387] width 133 height 36
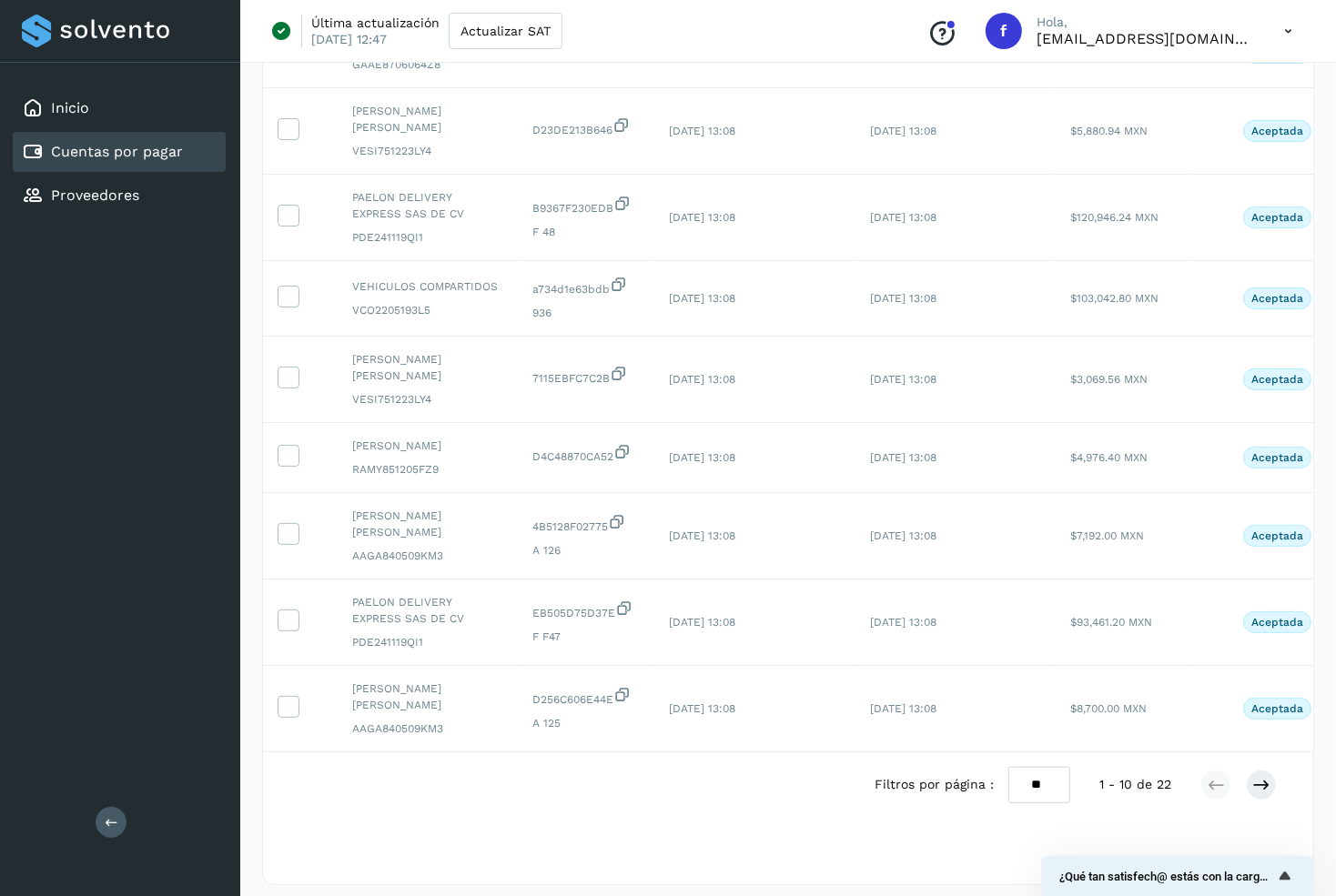
scroll to position [0, 0]
select select "**"
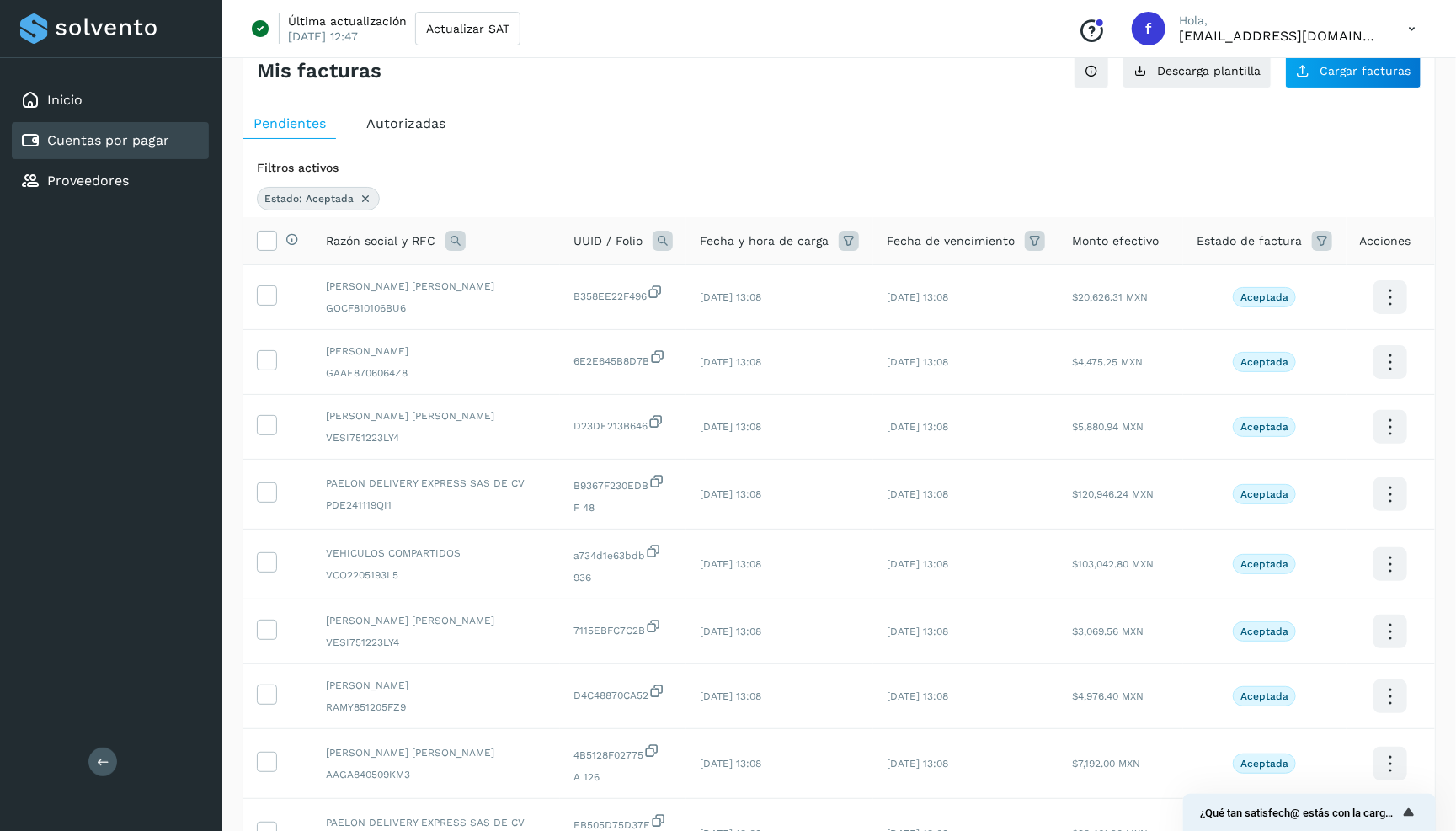
scroll to position [41, 0]
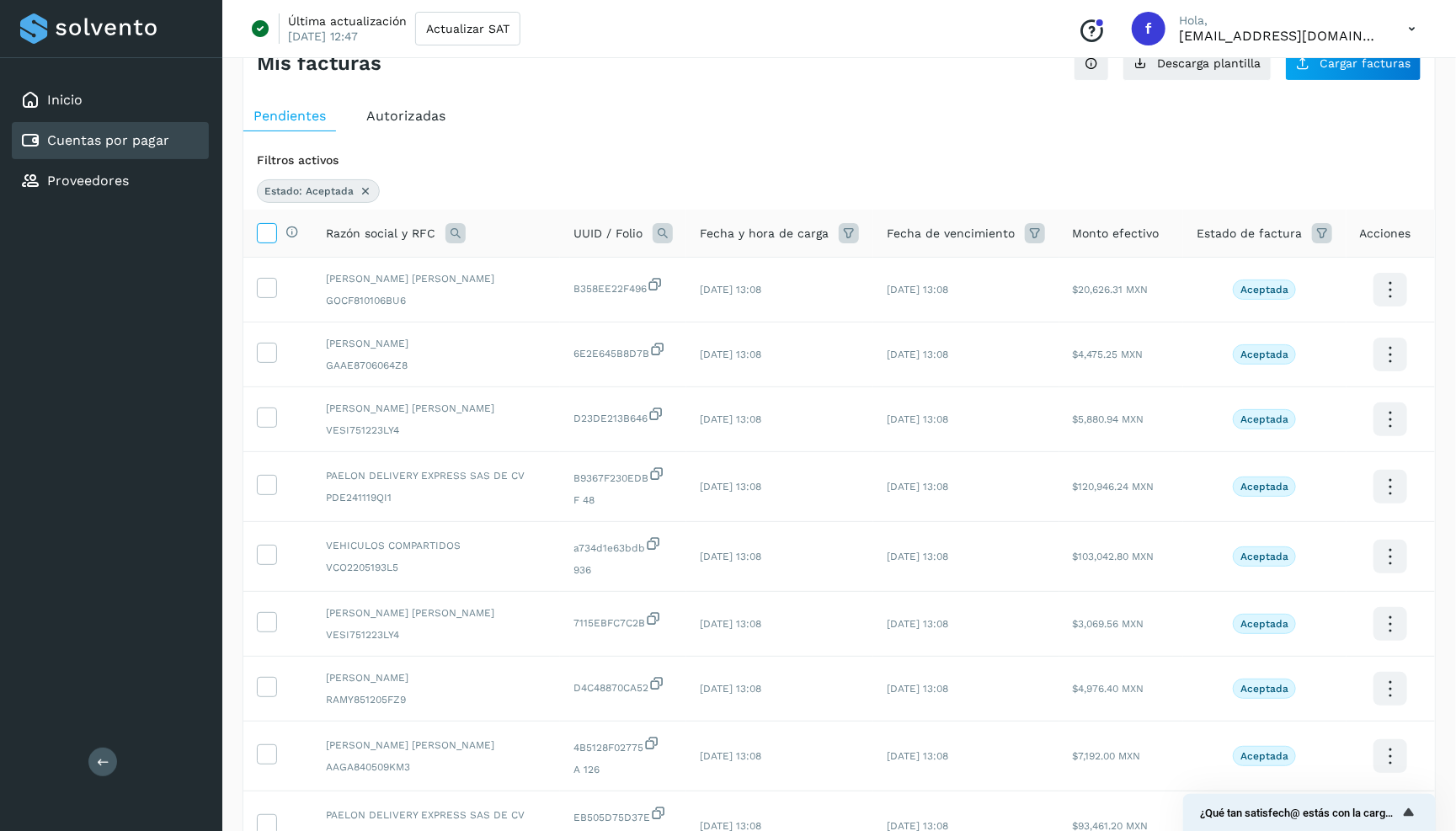
click at [271, 232] on icon at bounding box center [266, 232] width 18 height 18
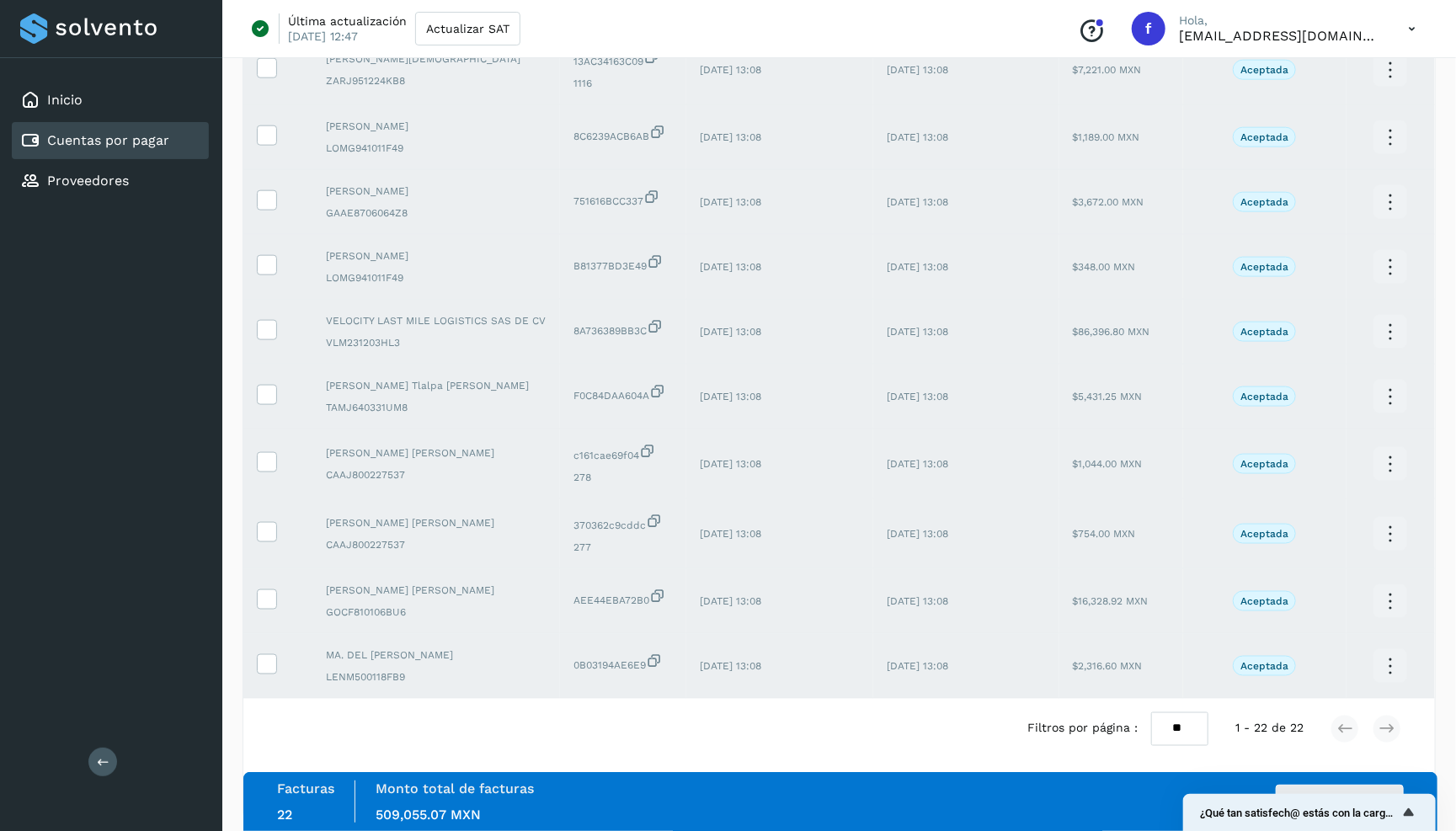
scroll to position [1065, 0]
click at [1236, 786] on button "Autorizar facturas" at bounding box center [1340, 801] width 128 height 33
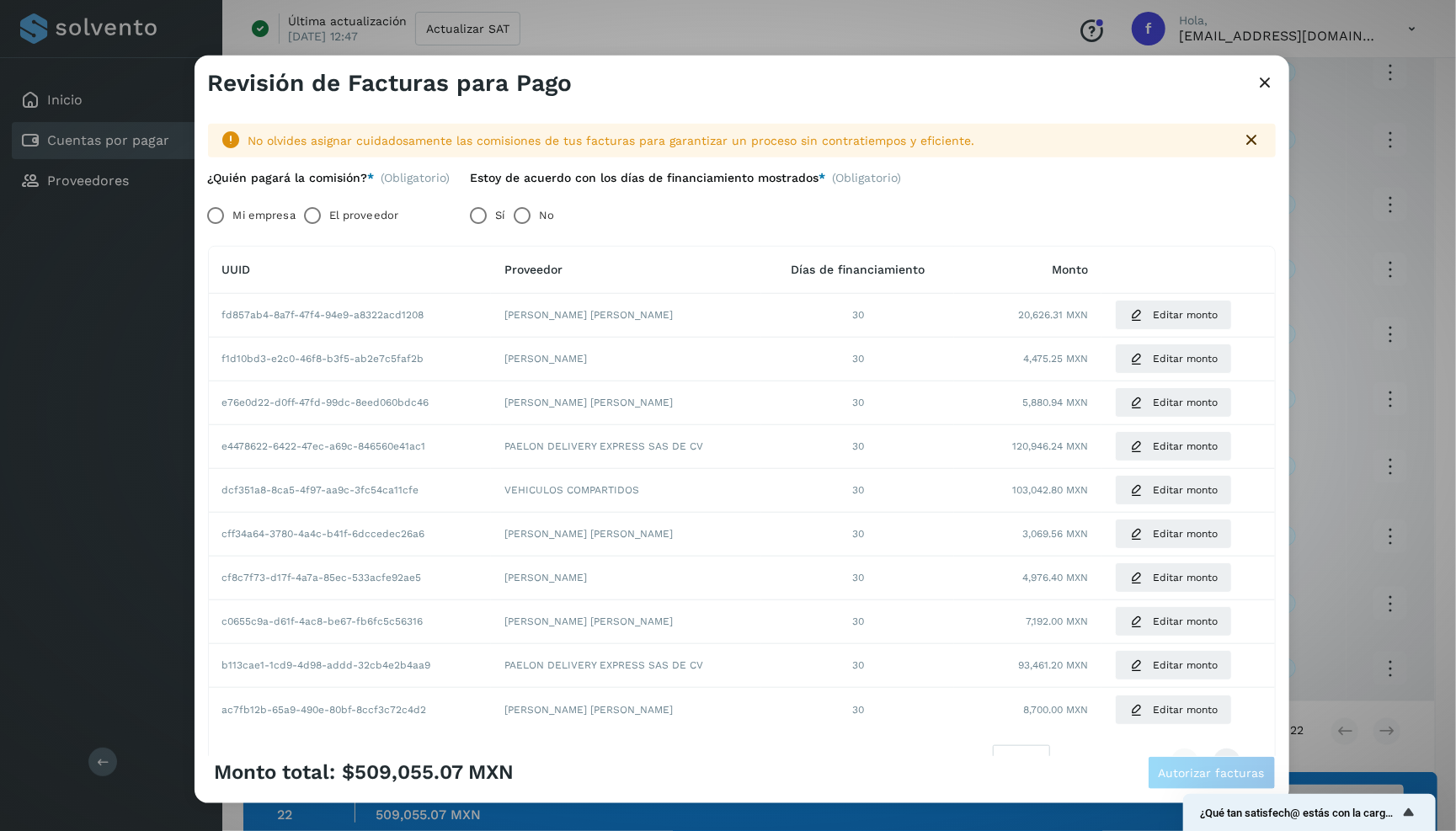
click at [279, 210] on label "Mi empresa" at bounding box center [264, 215] width 62 height 33
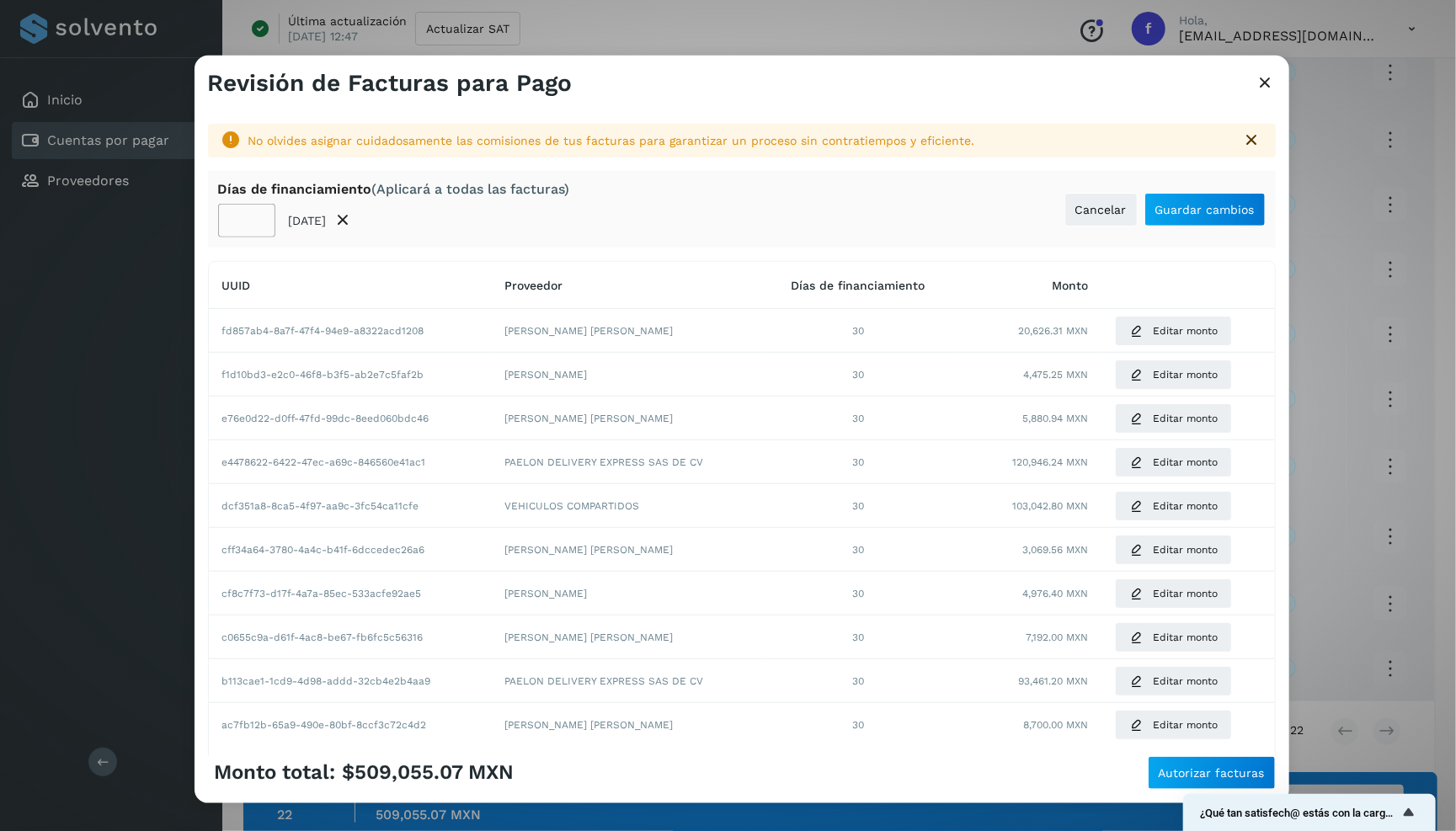
click at [235, 231] on input "**" at bounding box center [247, 220] width 57 height 33
type input "**"
click at [1202, 206] on span "Guardar cambios" at bounding box center [1205, 210] width 99 height 12
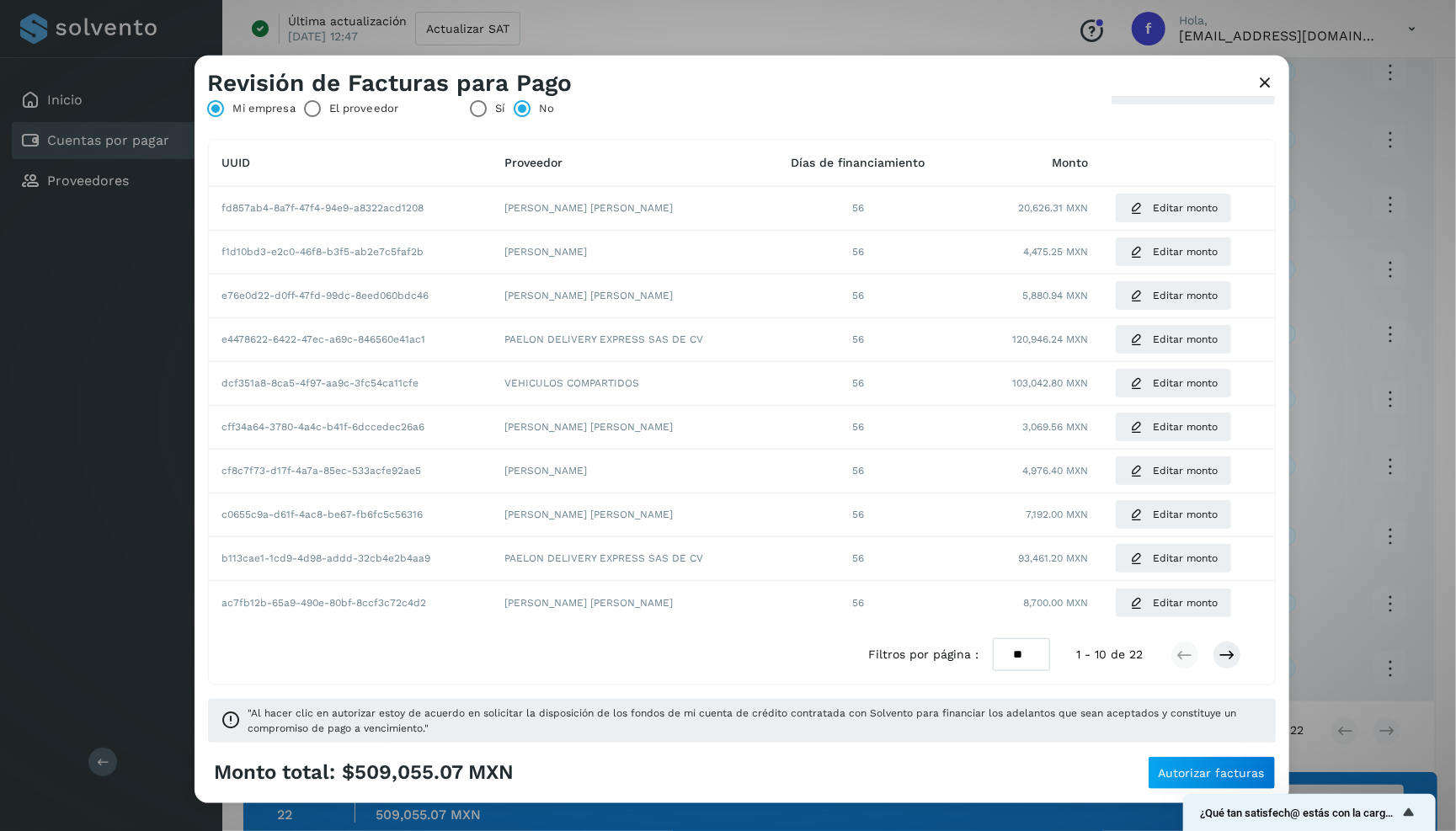
scroll to position [104, 0]
select select "**"
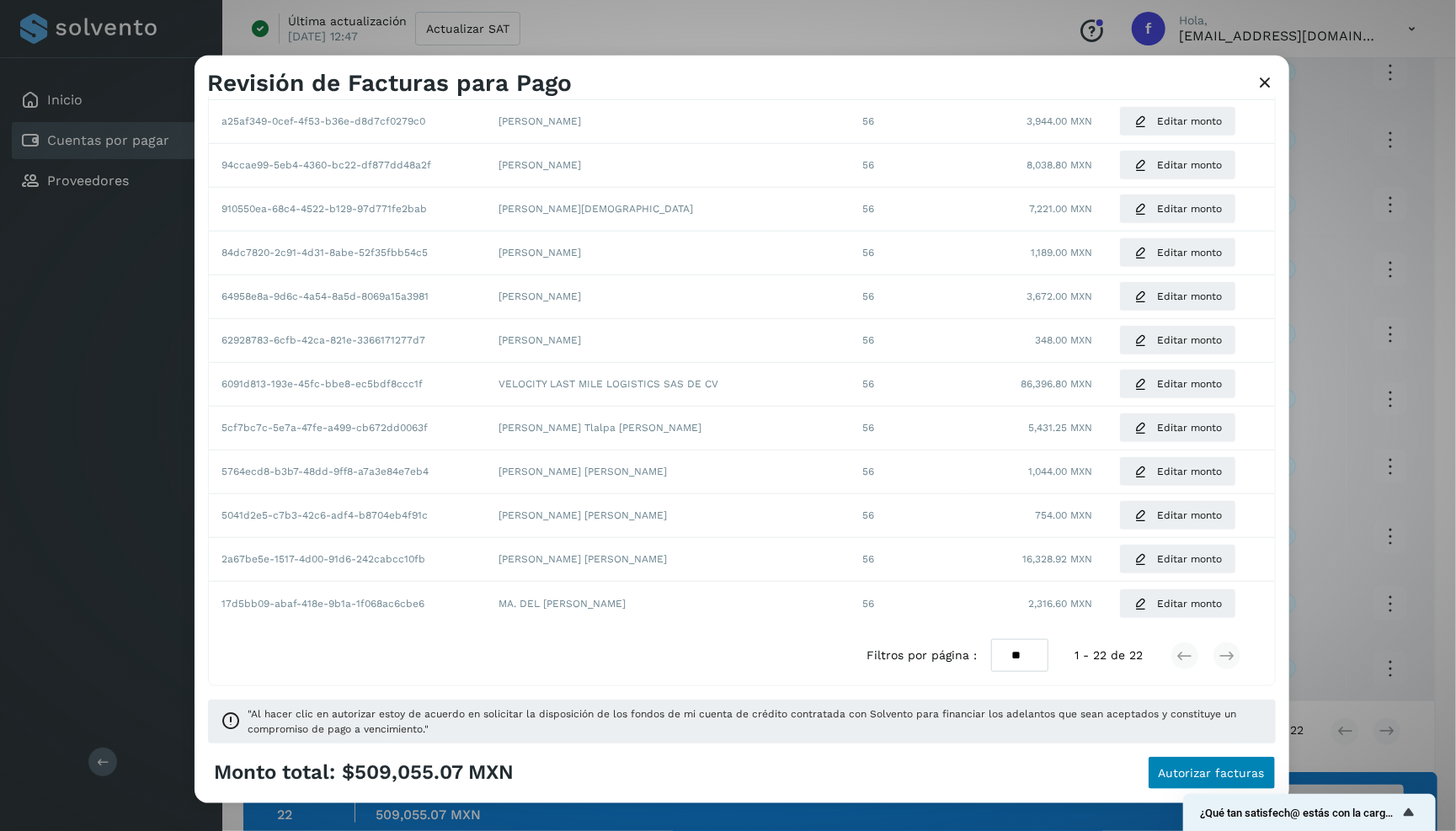
scroll to position [631, 0]
click at [1177, 778] on span "Autorizar facturas" at bounding box center [1212, 774] width 106 height 12
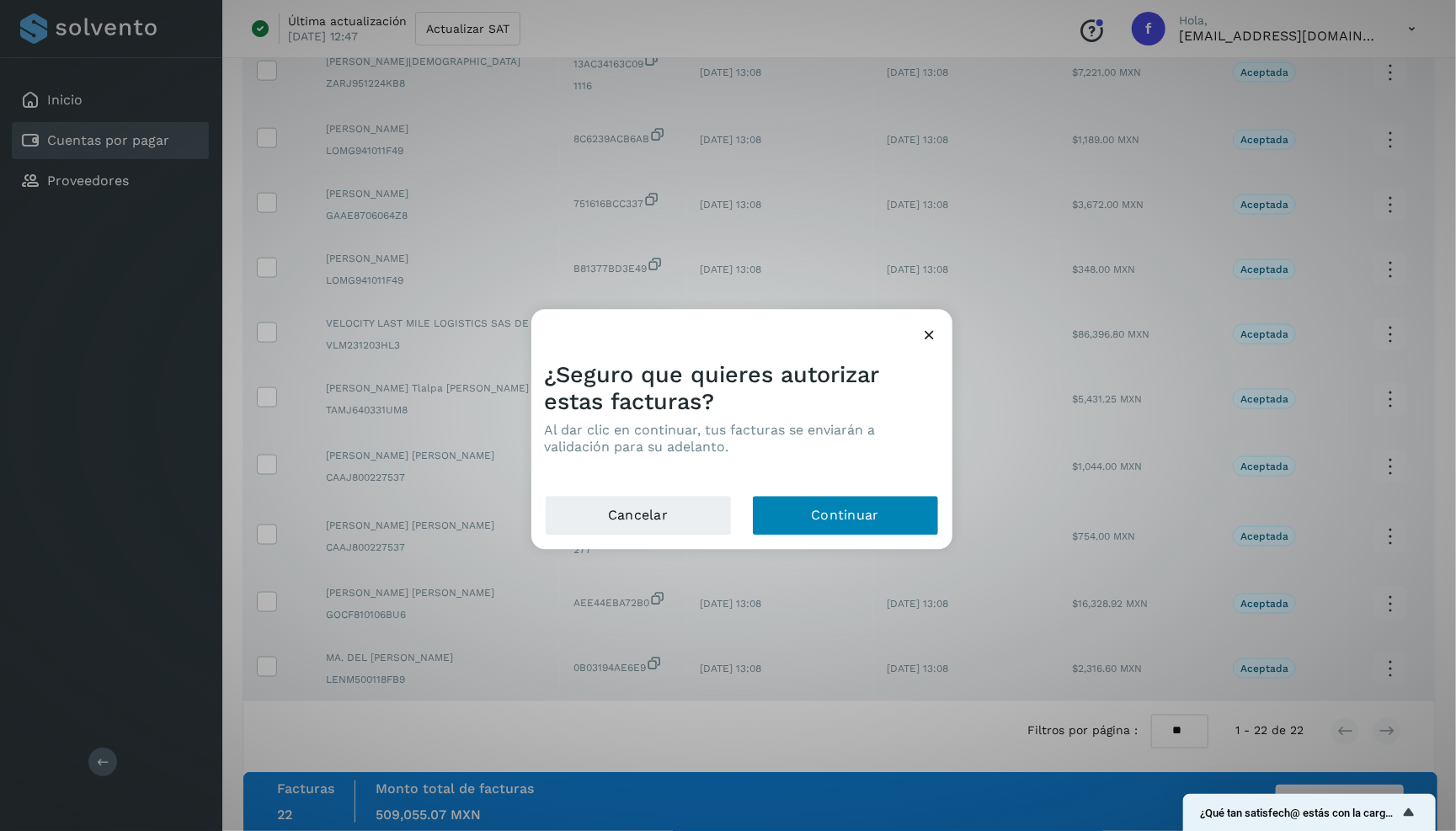
click at [835, 508] on button "Continuar" at bounding box center [846, 515] width 187 height 40
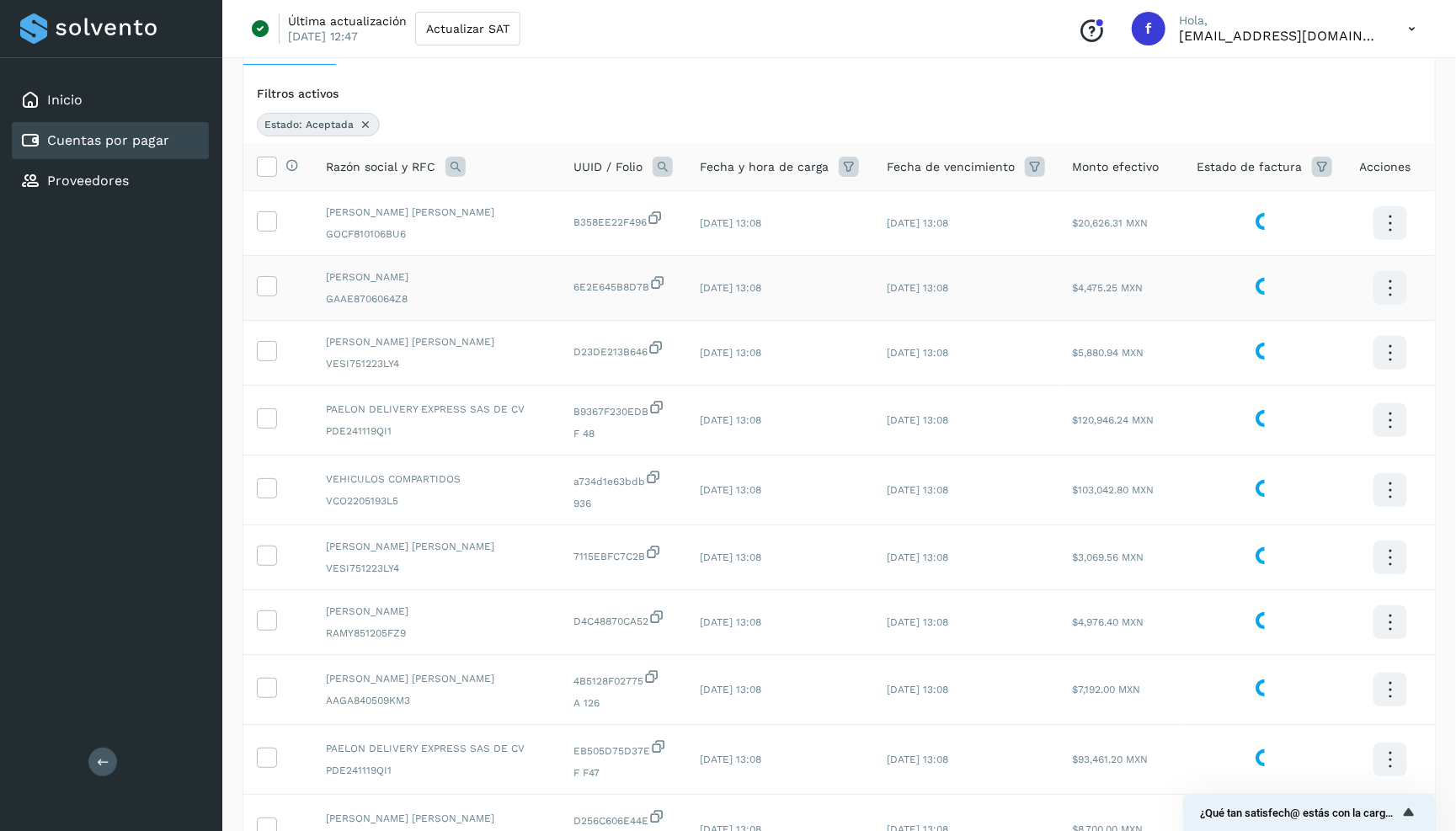
scroll to position [0, 0]
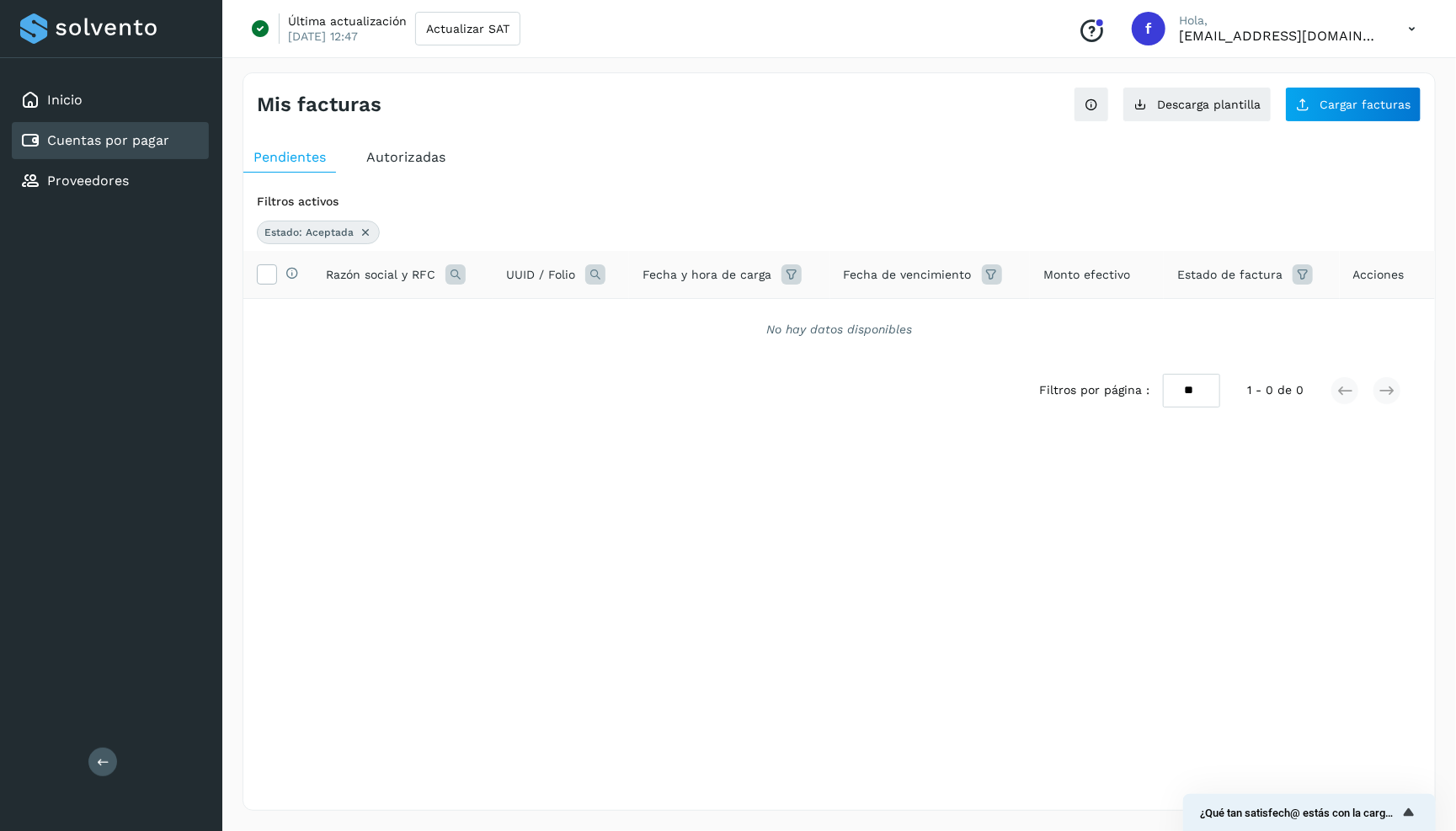
click at [335, 229] on span "Estado: Aceptada" at bounding box center [309, 233] width 89 height 15
click at [365, 234] on icon at bounding box center [365, 233] width 14 height 14
select select "**"
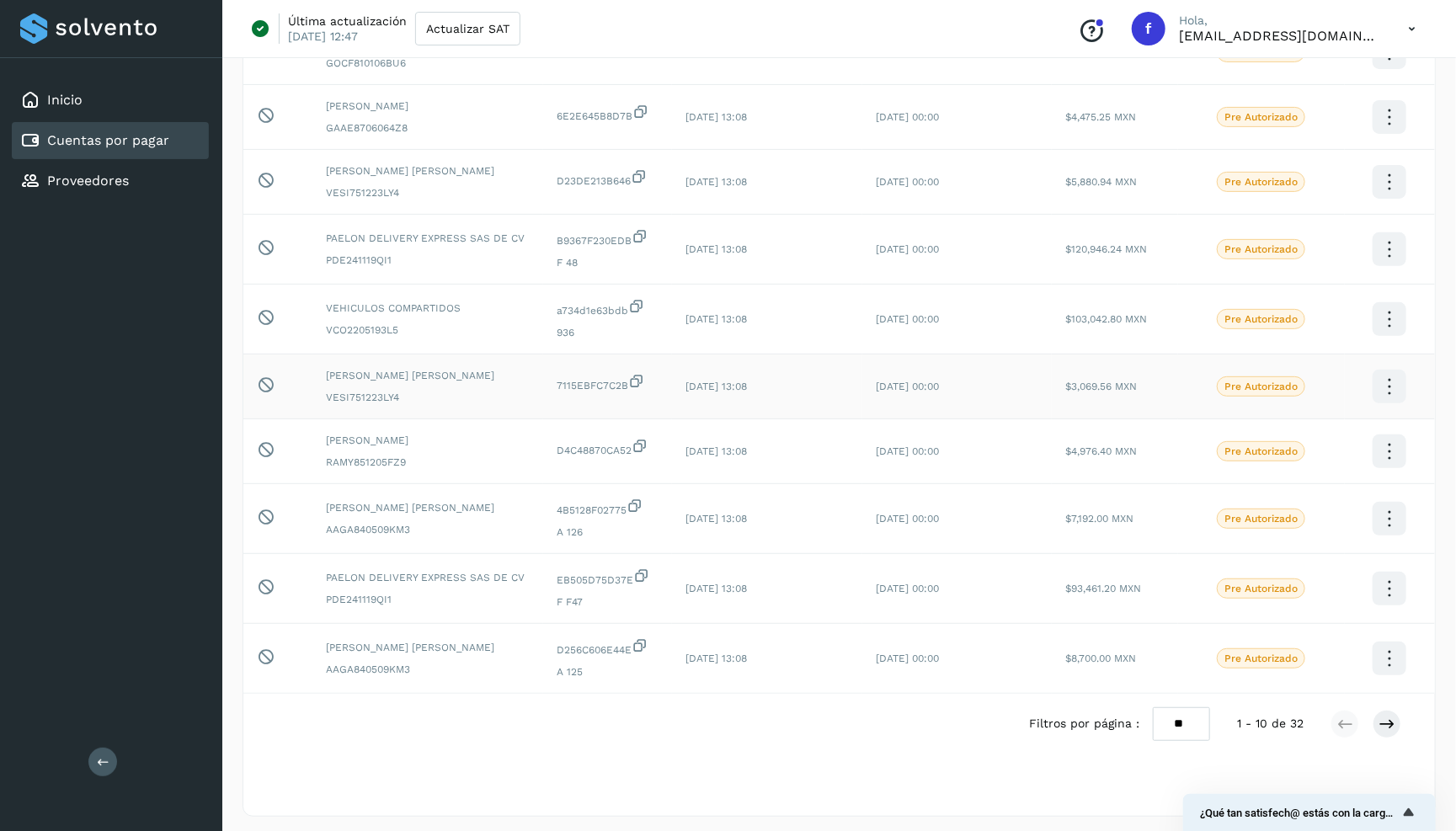
scroll to position [212, 0]
click at [1236, 723] on icon at bounding box center [1388, 726] width 17 height 17
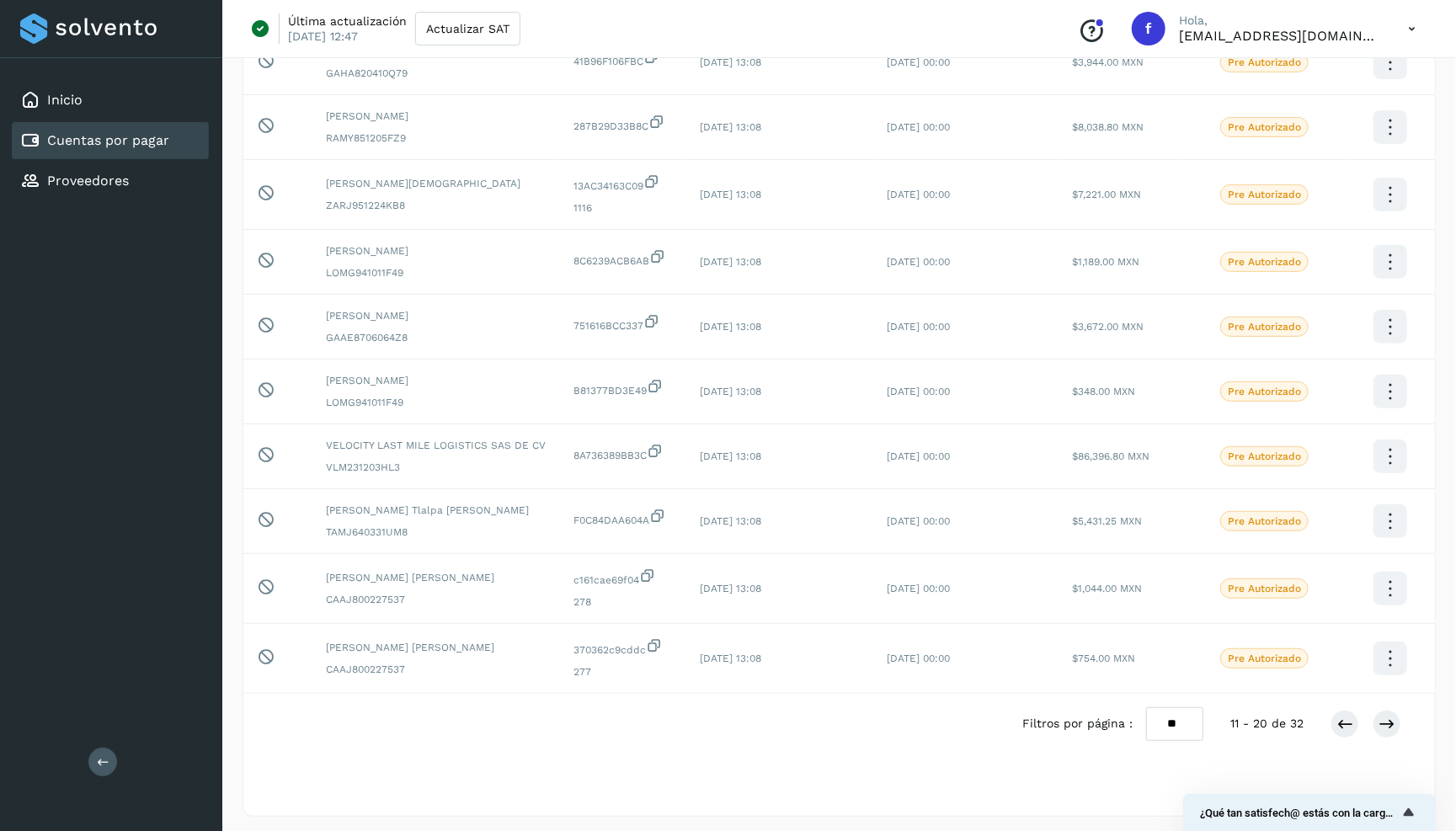
scroll to position [203, 0]
click at [1236, 716] on icon at bounding box center [1388, 725] width 17 height 17
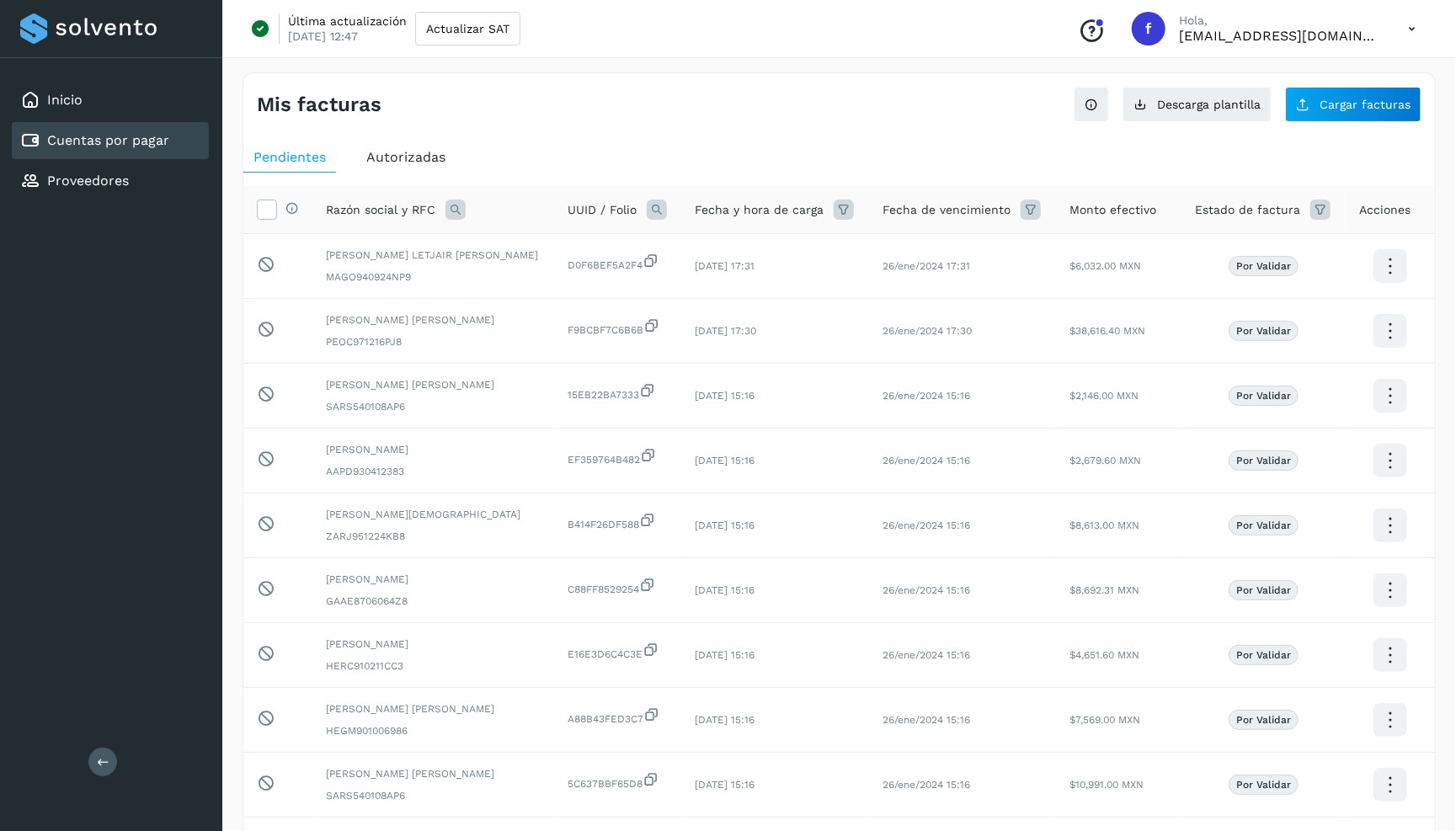
click at [424, 153] on span "Autorizadas" at bounding box center [406, 157] width 80 height 16
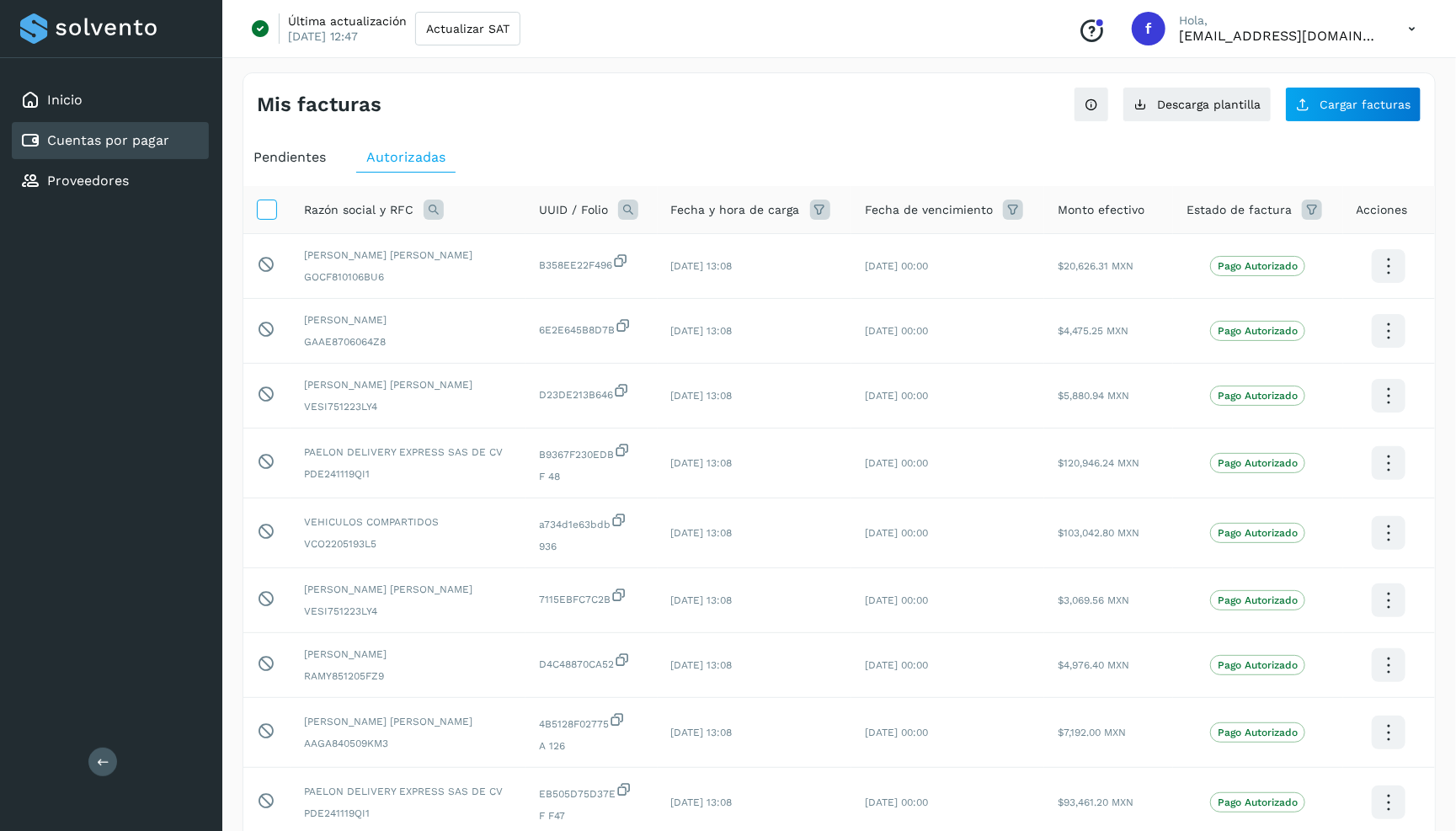
click at [273, 211] on icon at bounding box center [266, 208] width 18 height 18
drag, startPoint x: 390, startPoint y: 472, endPoint x: 298, endPoint y: 475, distance: 92.0
click at [298, 475] on td "PAELON DELIVERY EXPRESS SAS DE CV PDE241119QI1" at bounding box center [408, 464] width 235 height 70
copy span "PDE241119QI1"
click at [424, 204] on icon at bounding box center [434, 210] width 21 height 21
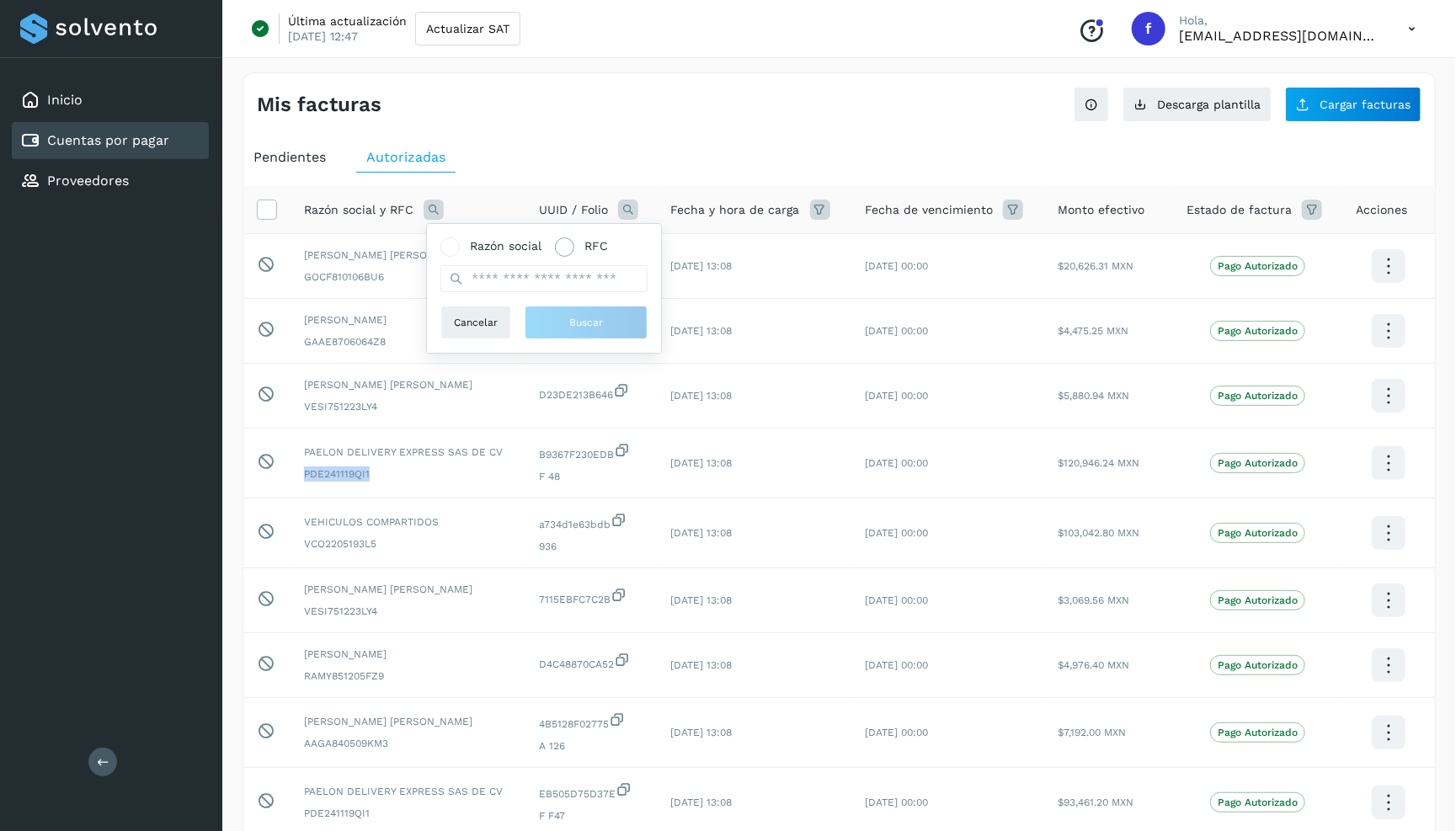
click at [572, 246] on span at bounding box center [565, 247] width 20 height 20
click at [566, 265] on input "text" at bounding box center [553, 278] width 207 height 27
paste input "**********"
type input "**********"
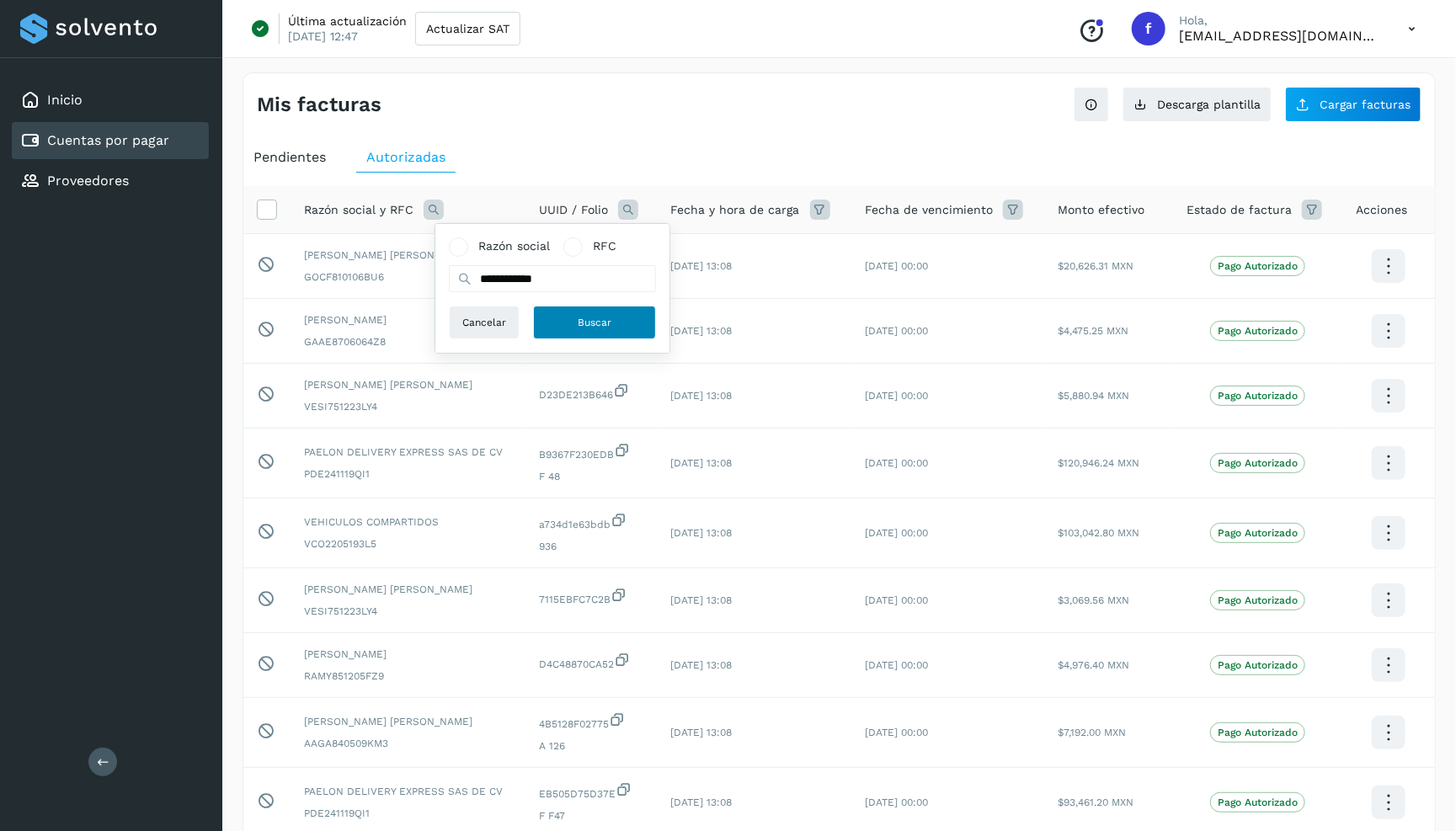
click at [578, 315] on span "Buscar" at bounding box center [594, 323] width 33 height 15
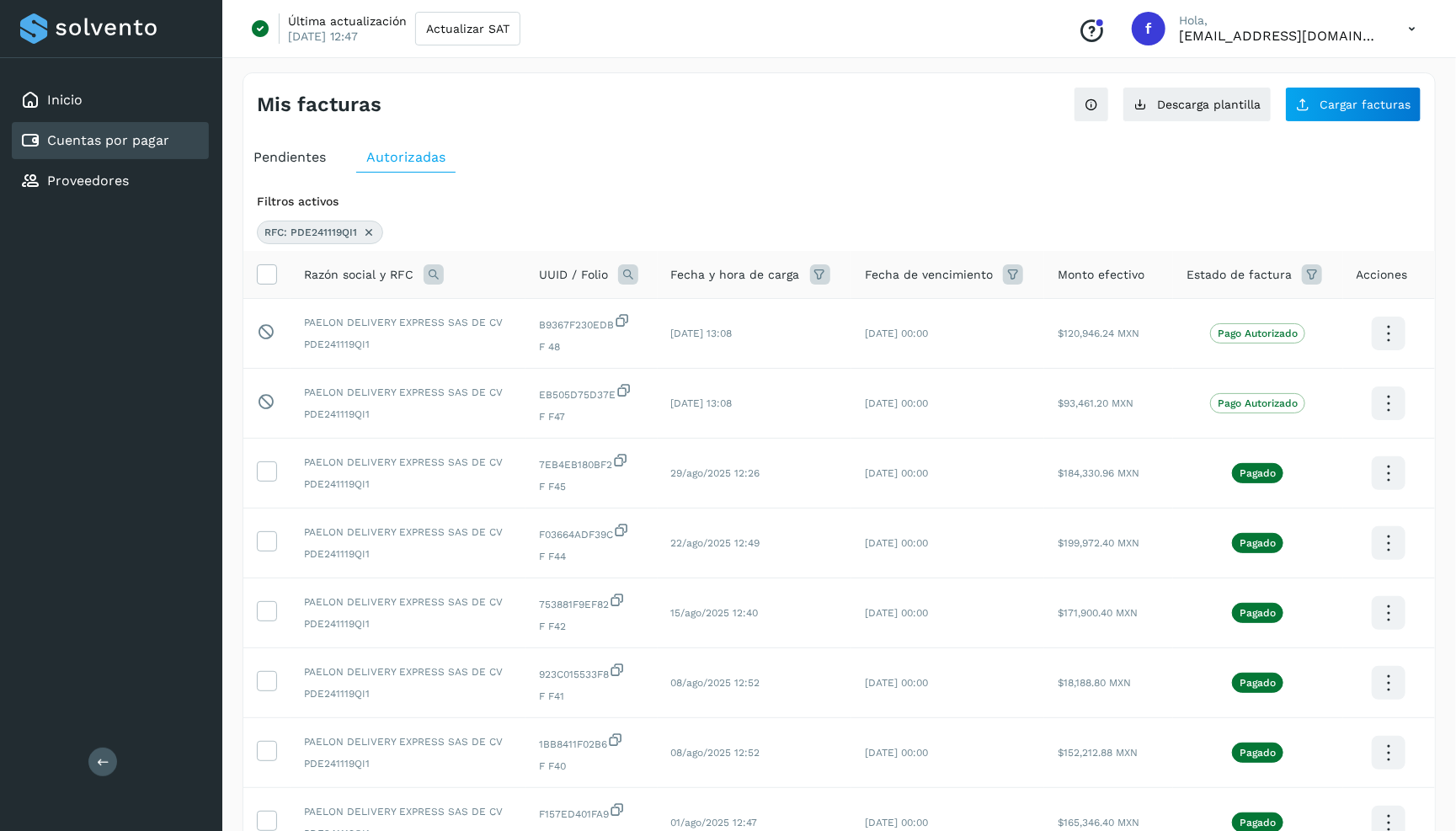
scroll to position [0, 0]
